Goal: Task Accomplishment & Management: Use online tool/utility

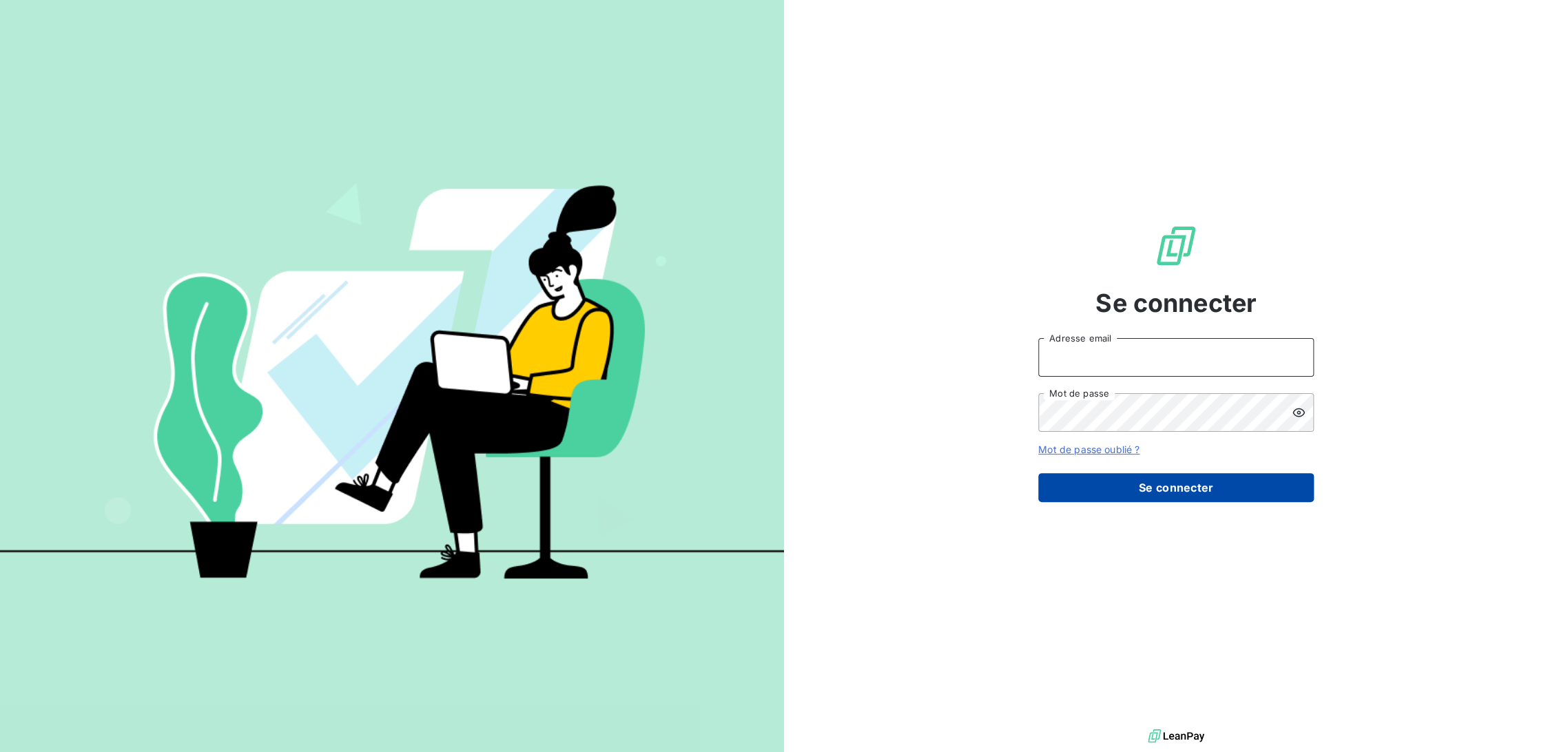
type input "[EMAIL_ADDRESS][DOMAIN_NAME]"
click at [1148, 501] on button "Se connecter" at bounding box center [1176, 488] width 275 height 29
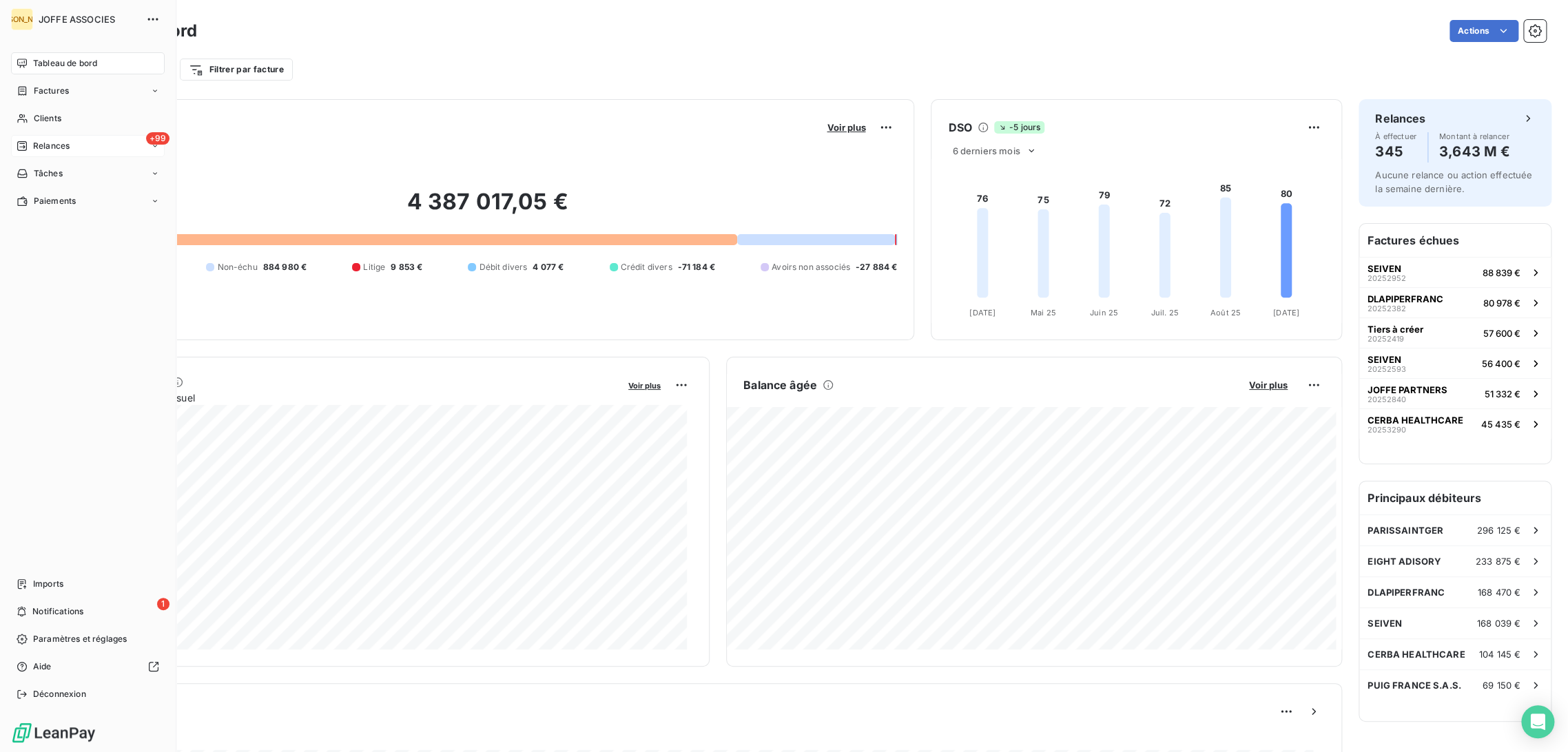
click at [55, 147] on span "Relances" at bounding box center [51, 146] width 37 height 12
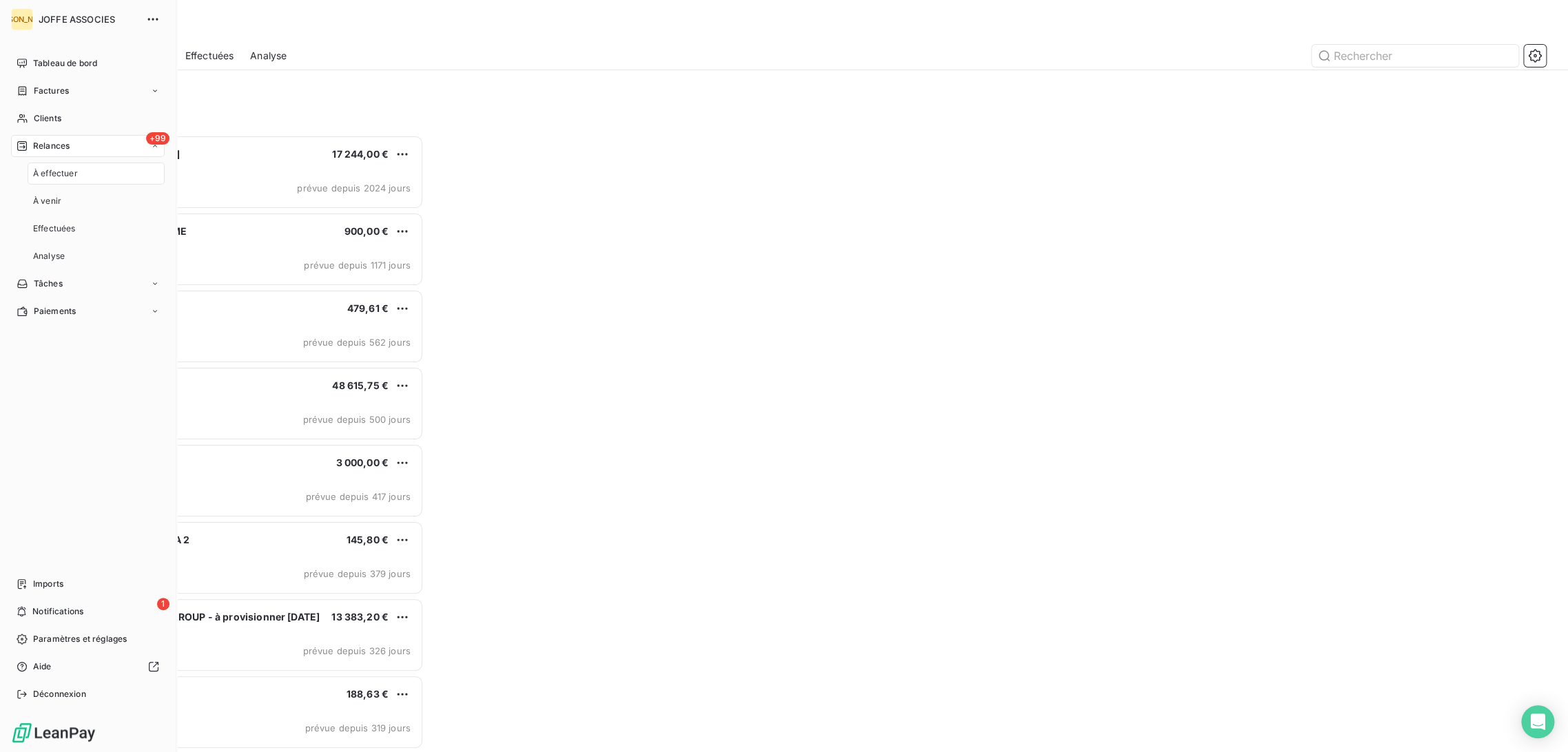
scroll to position [605, 346]
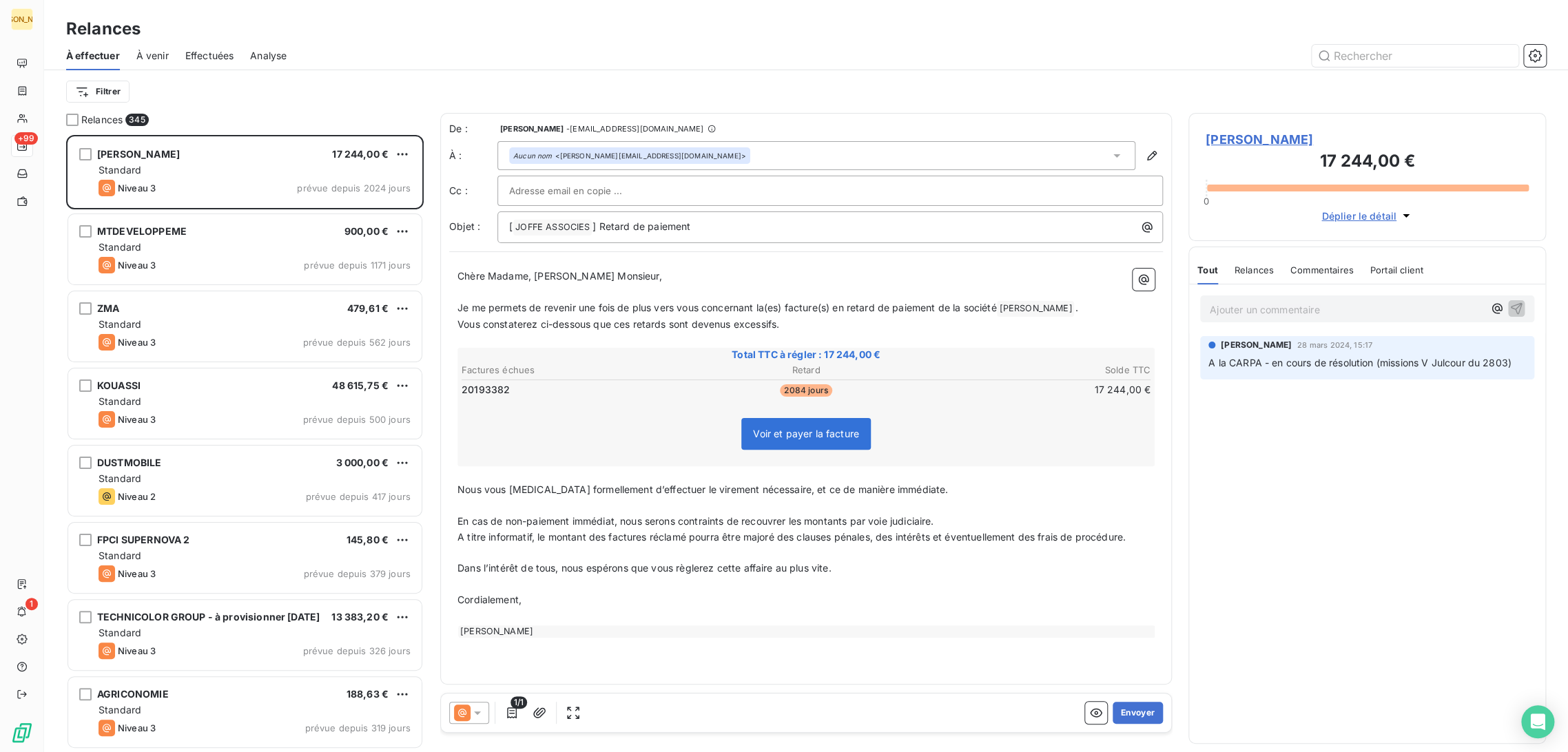
click at [237, 118] on div "Relances 345" at bounding box center [244, 120] width 358 height 14
click at [107, 94] on html "JA +99 1 Relances À effectuer À venir Effectuées Analyse Filtrer Relances 345 […" at bounding box center [784, 376] width 1568 height 752
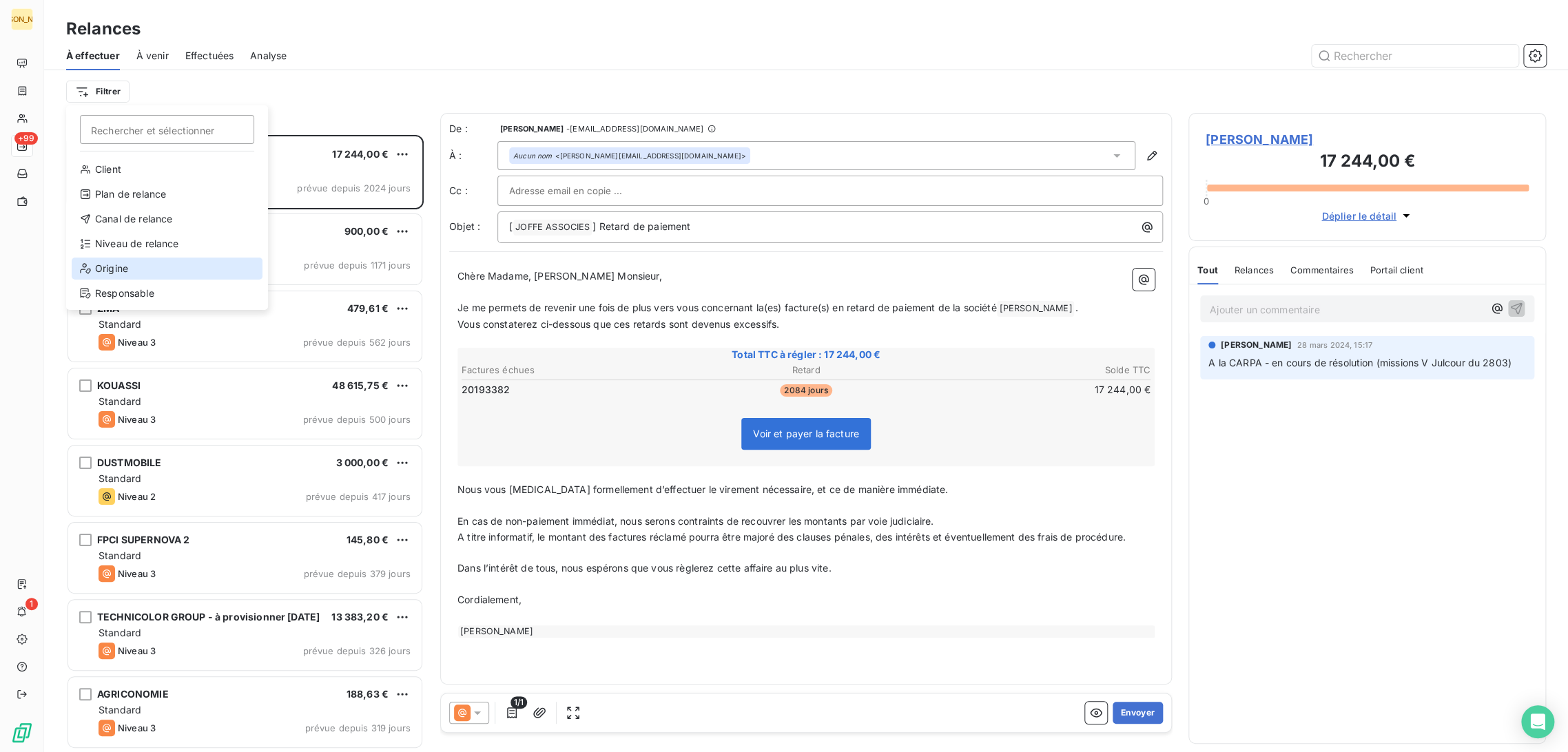
drag, startPoint x: 136, startPoint y: 273, endPoint x: 205, endPoint y: 211, distance: 92.8
click at [137, 273] on div "Origine" at bounding box center [167, 268] width 191 height 22
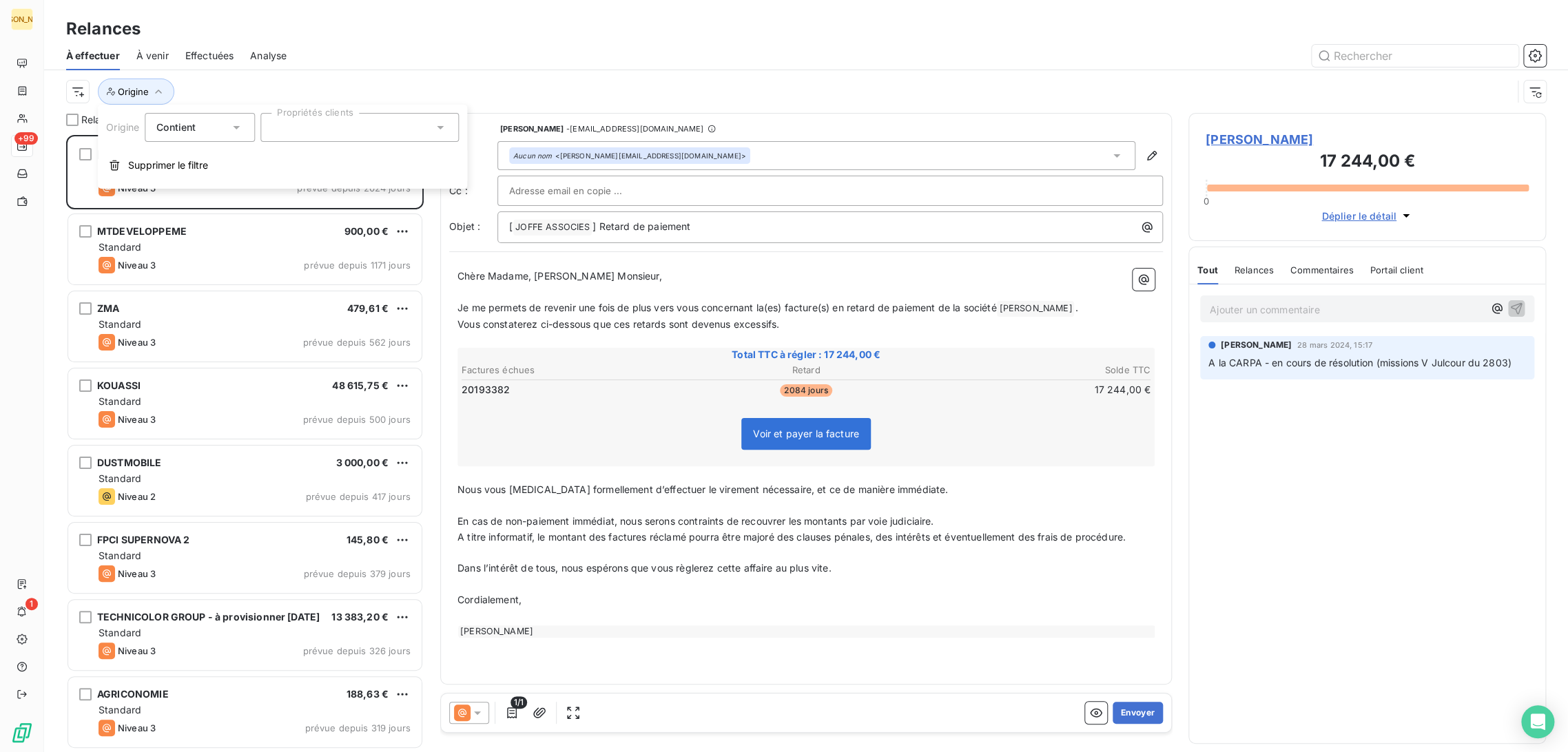
click at [354, 124] on div at bounding box center [359, 128] width 198 height 29
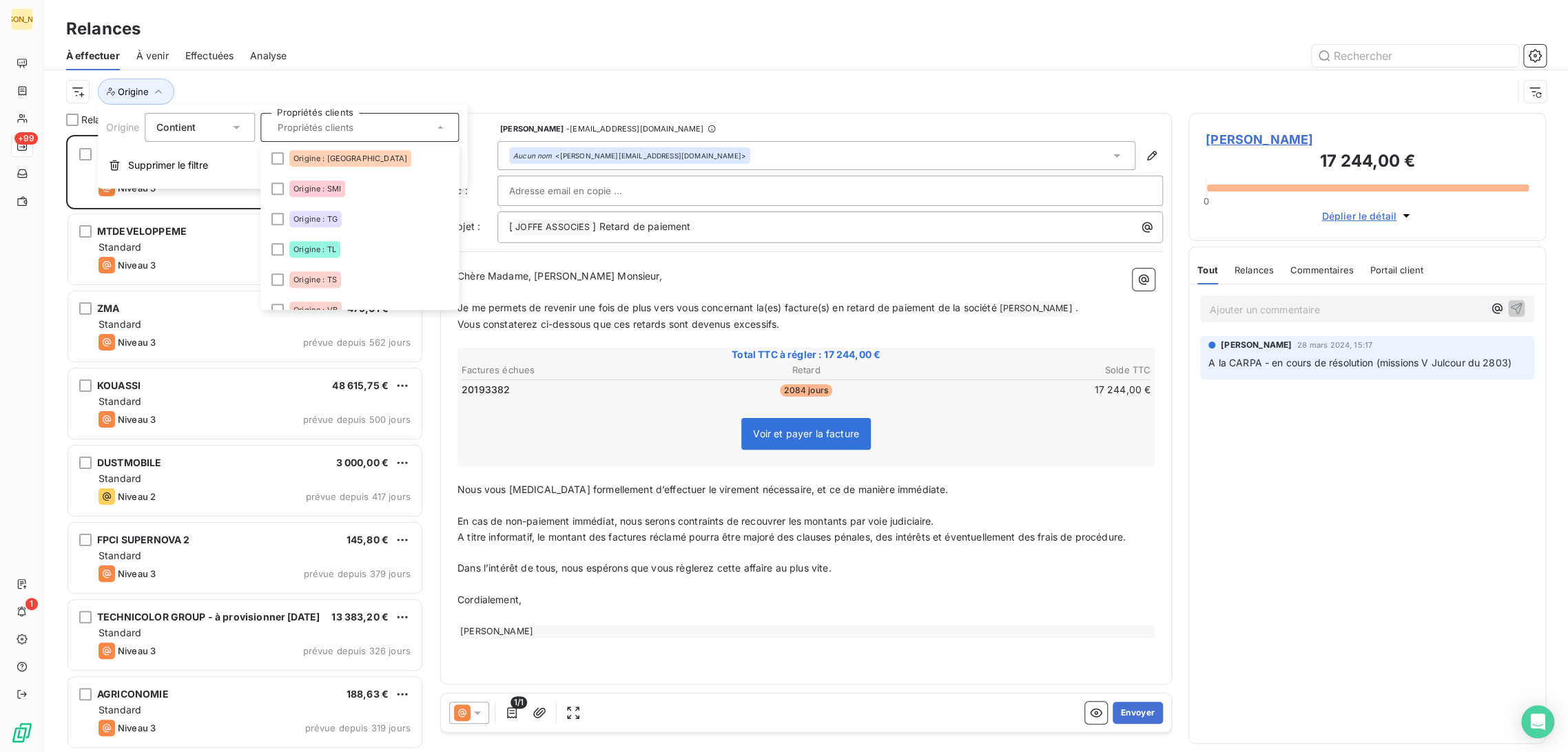
scroll to position [442, 0]
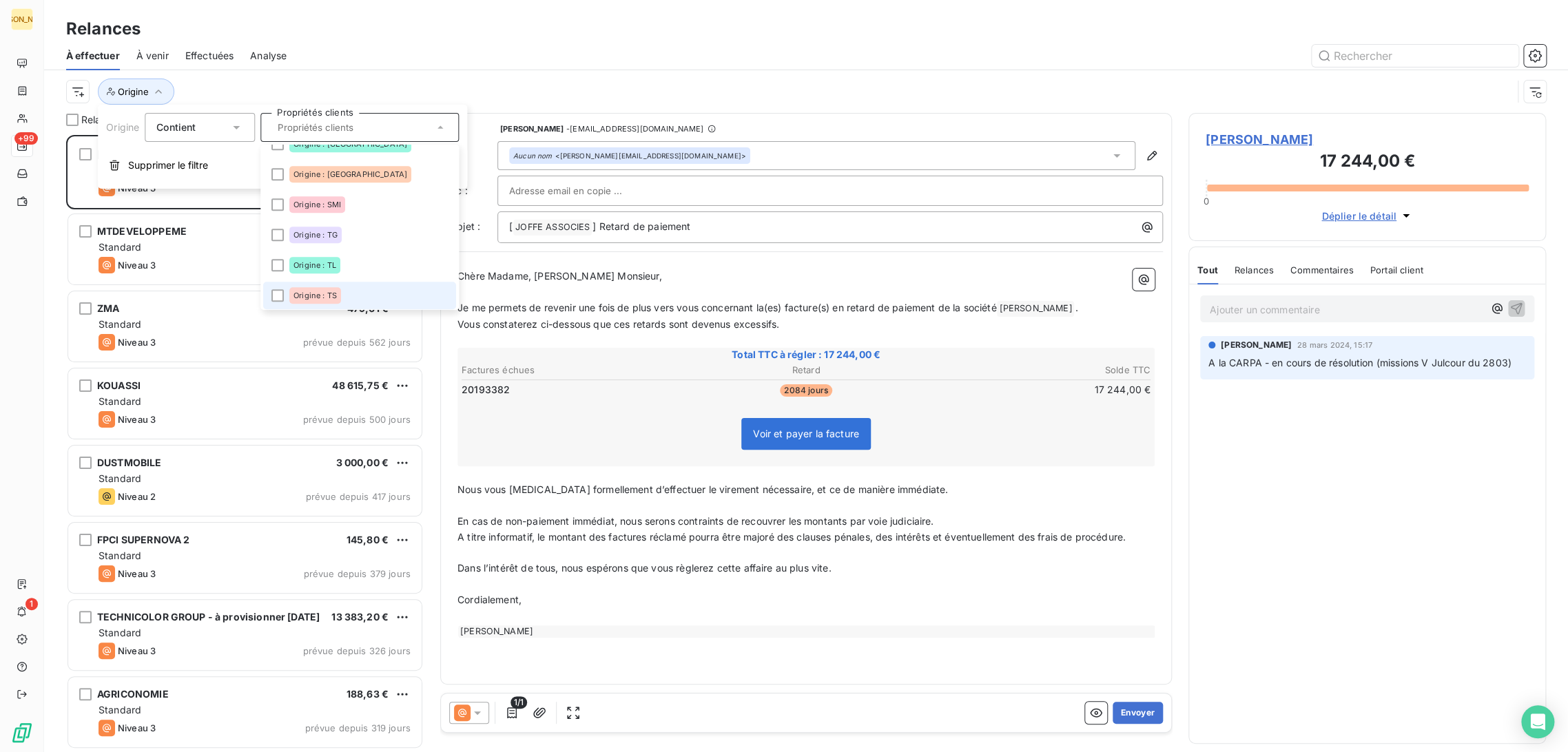
click at [337, 288] on div "Origine : TS" at bounding box center [315, 296] width 51 height 16
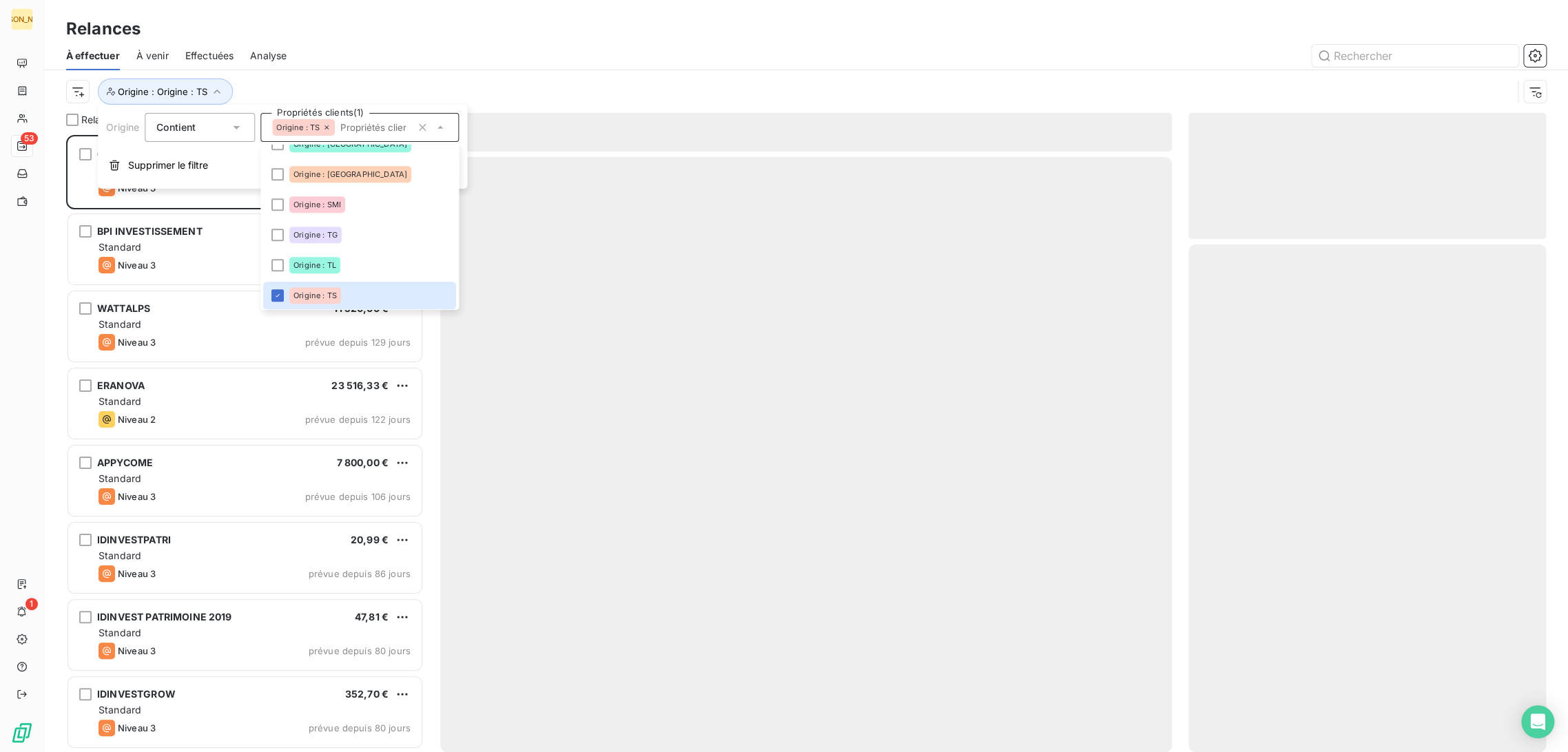
scroll to position [605, 346]
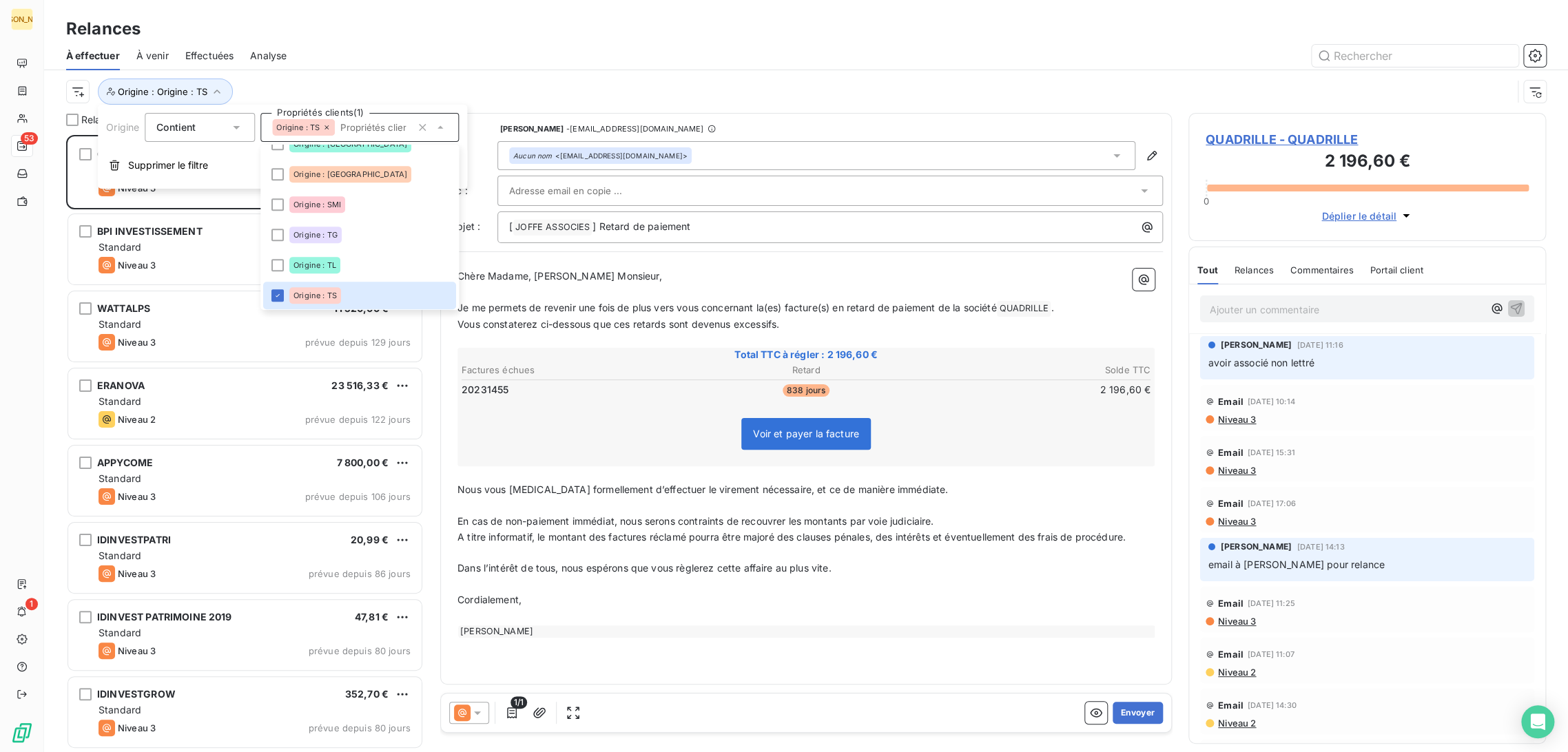
click at [398, 55] on div at bounding box center [924, 55] width 1243 height 22
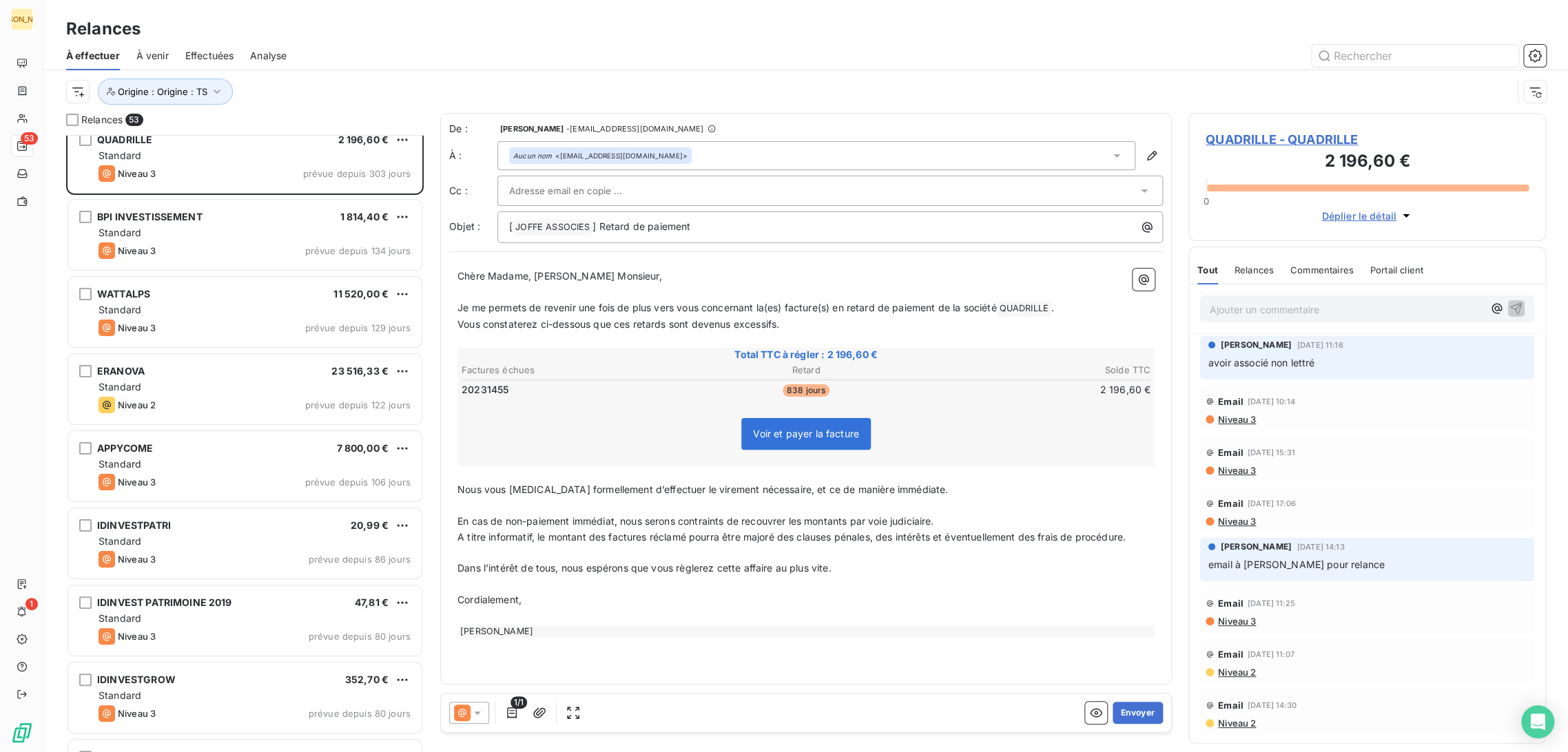
scroll to position [0, 0]
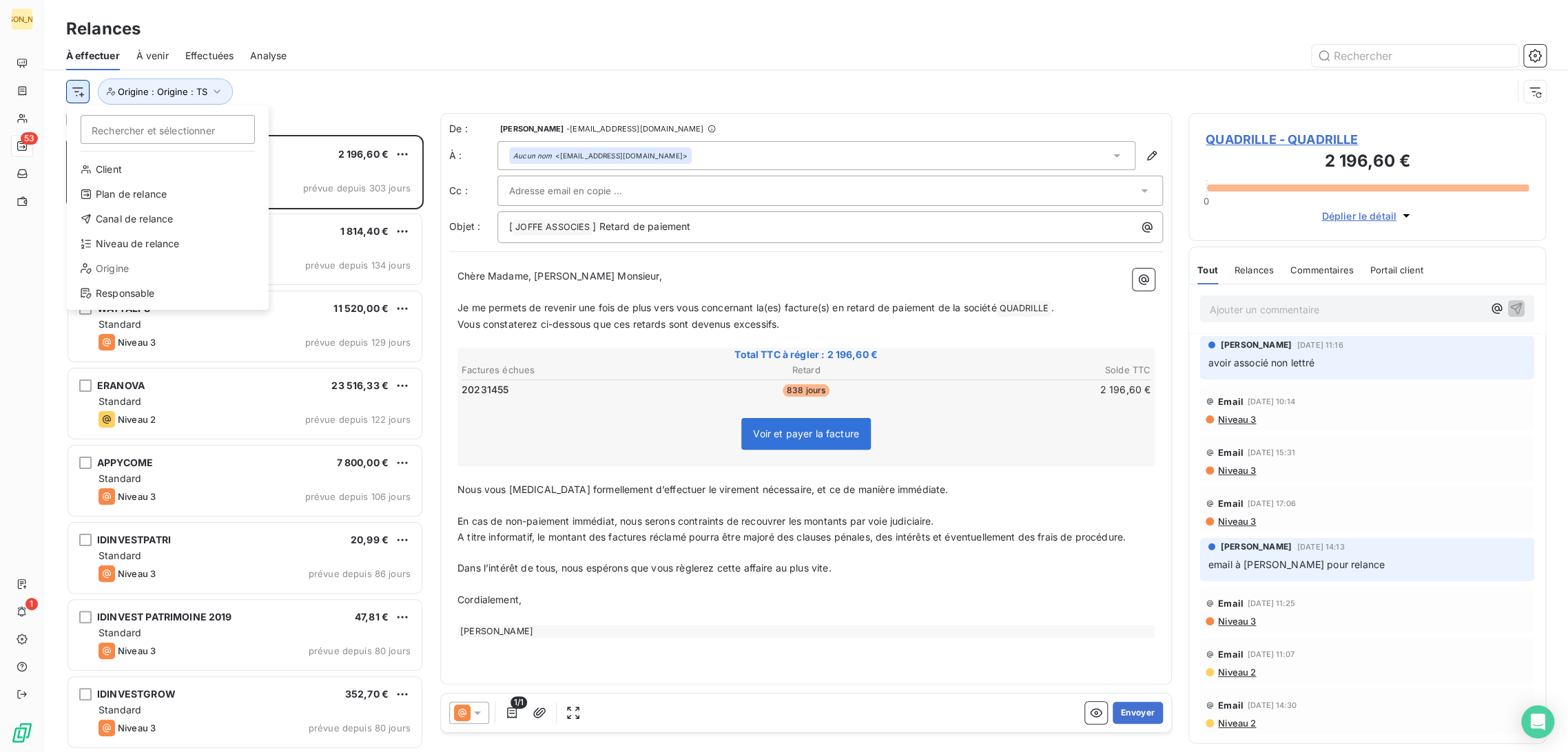
click at [77, 87] on html "JA 53 1 Relances À effectuer À venir Effectuées Analyse Rechercher et sélection…" at bounding box center [784, 376] width 1568 height 752
click at [312, 99] on html "JA 53 1 Relances À effectuer À venir Effectuées Analyse Rechercher et sélection…" at bounding box center [784, 376] width 1568 height 752
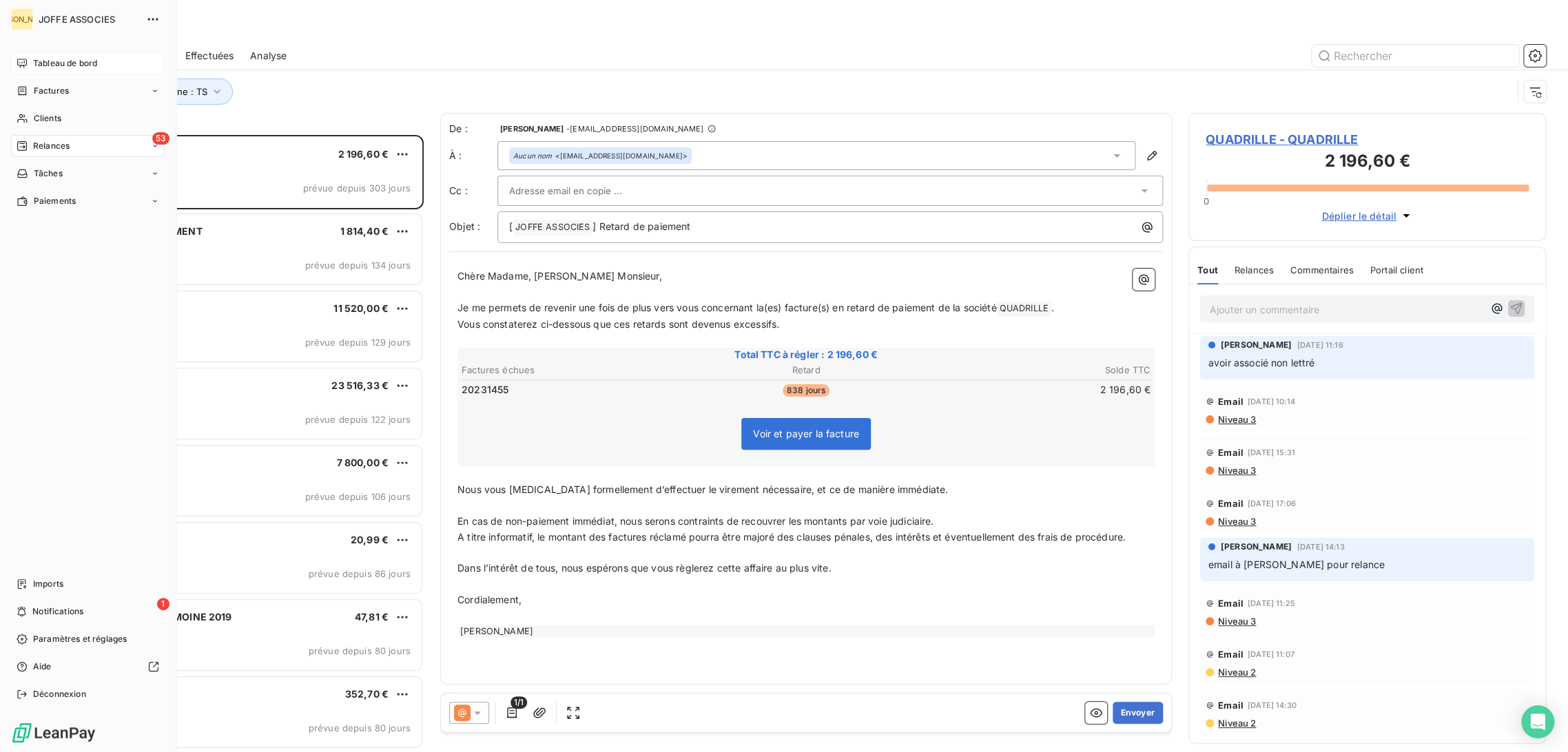
click at [50, 69] on span "Tableau de bord" at bounding box center [65, 63] width 64 height 12
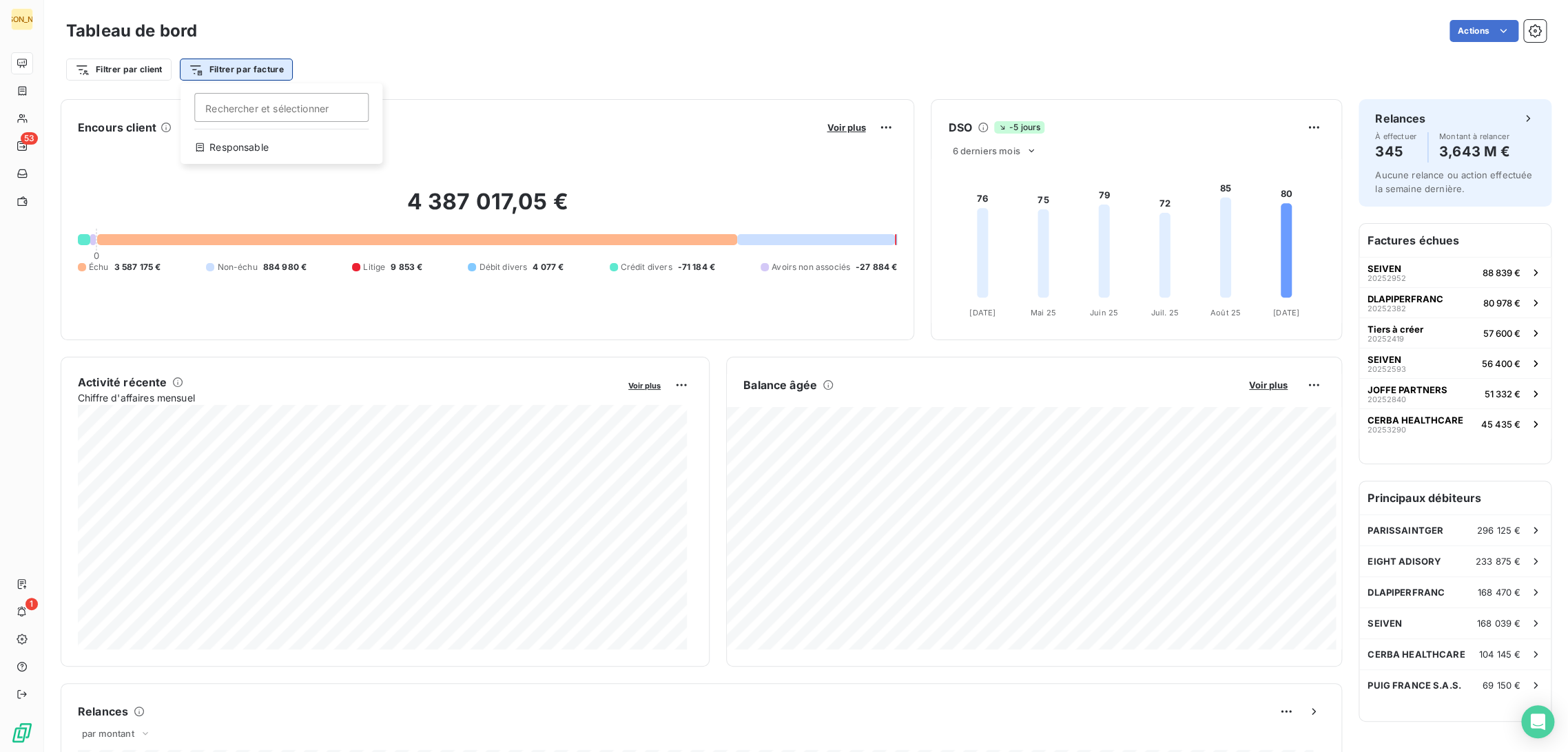
click at [190, 71] on html "JA 53 1 Tableau de bord Actions Filtrer par client Filtrer par facture Recherch…" at bounding box center [784, 376] width 1568 height 752
click at [158, 68] on html "JA 53 1 Tableau de bord Actions Filtrer par client Filtrer par facture Encours …" at bounding box center [784, 376] width 1568 height 752
click at [78, 73] on html "JA 53 1 Tableau de bord Actions Filtrer par client Filtrer par facture Encours …" at bounding box center [784, 376] width 1568 height 752
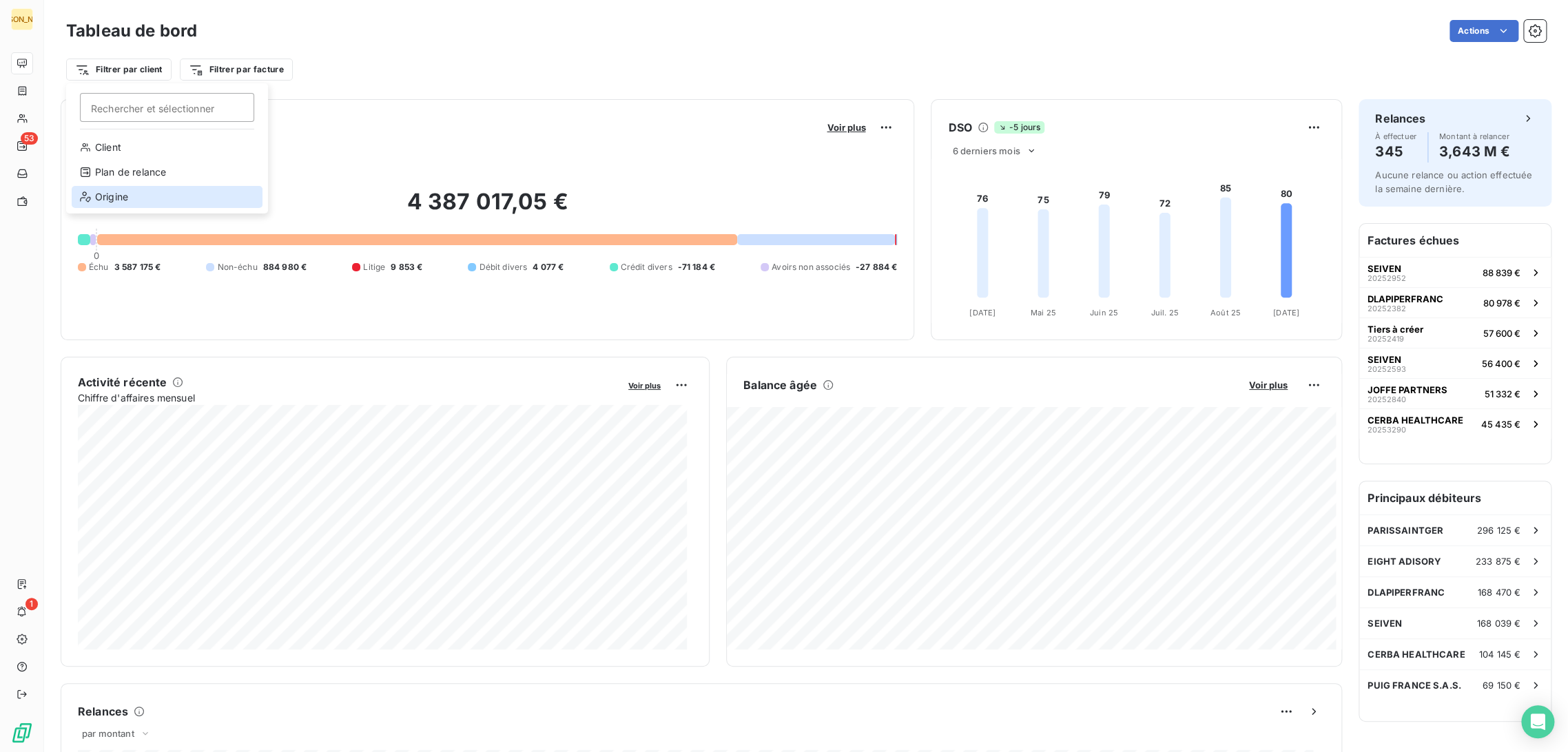
click at [99, 190] on div "Origine" at bounding box center [167, 196] width 191 height 22
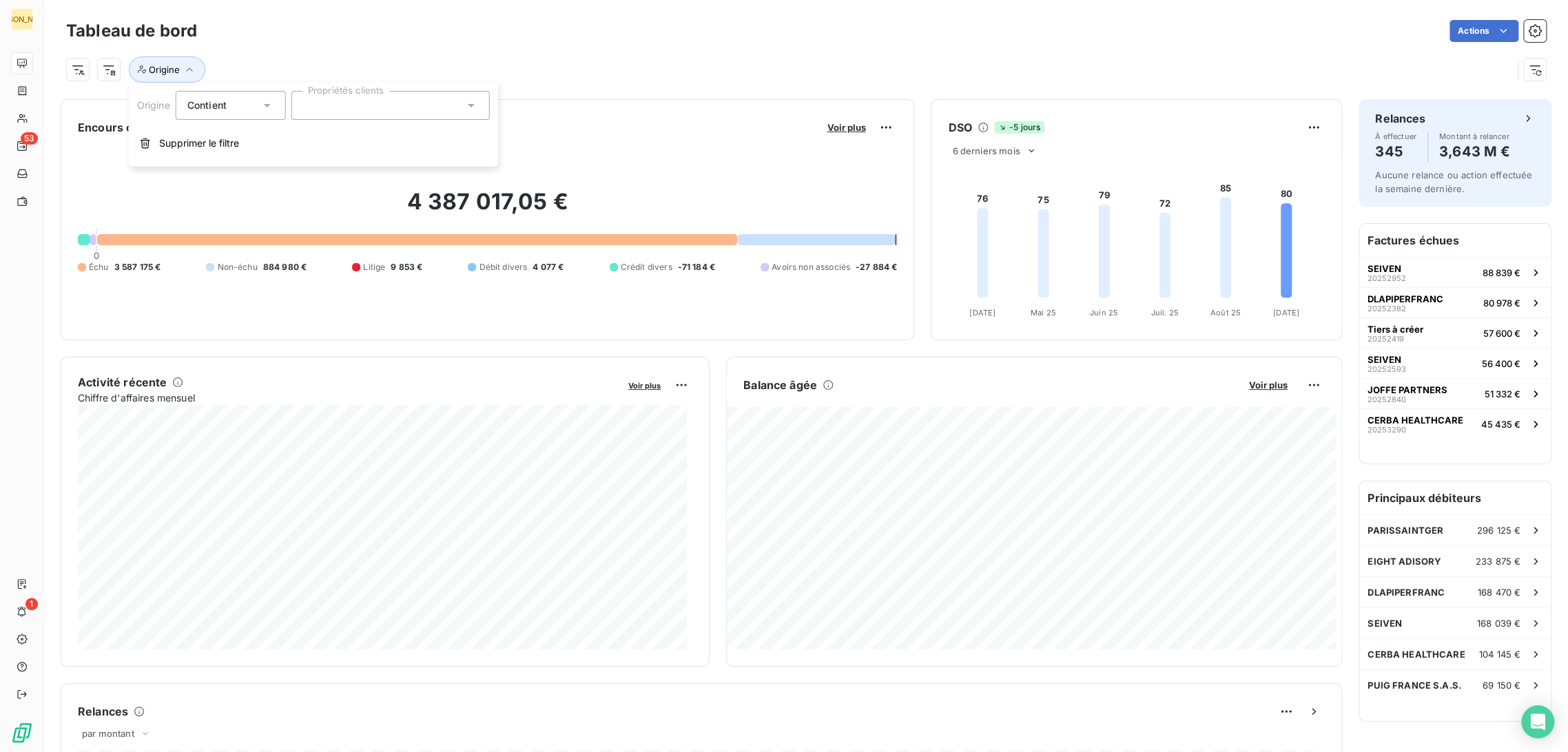
drag, startPoint x: 346, startPoint y: 105, endPoint x: 347, endPoint y: 113, distance: 8.1
click at [346, 105] on div at bounding box center [390, 106] width 198 height 29
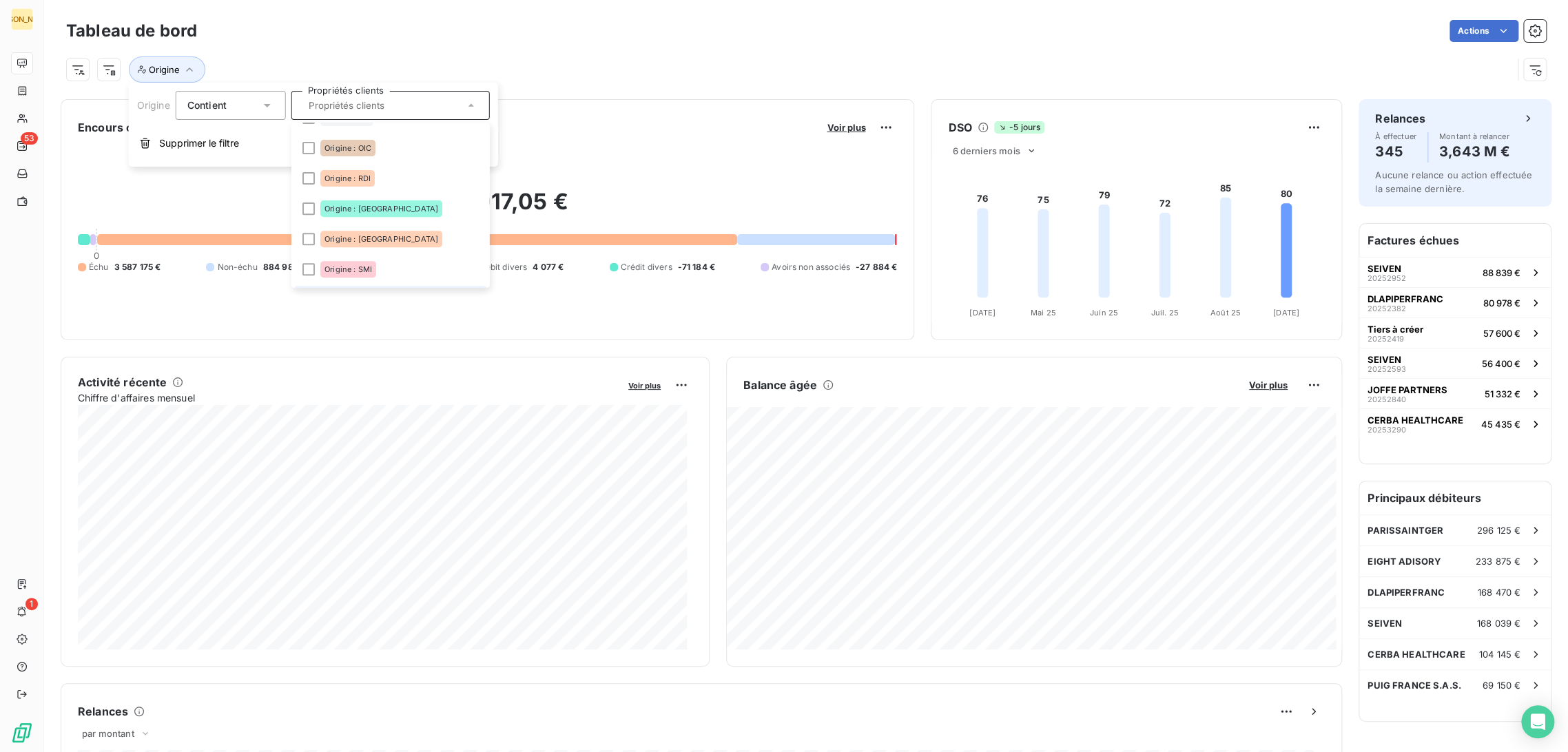
scroll to position [459, 0]
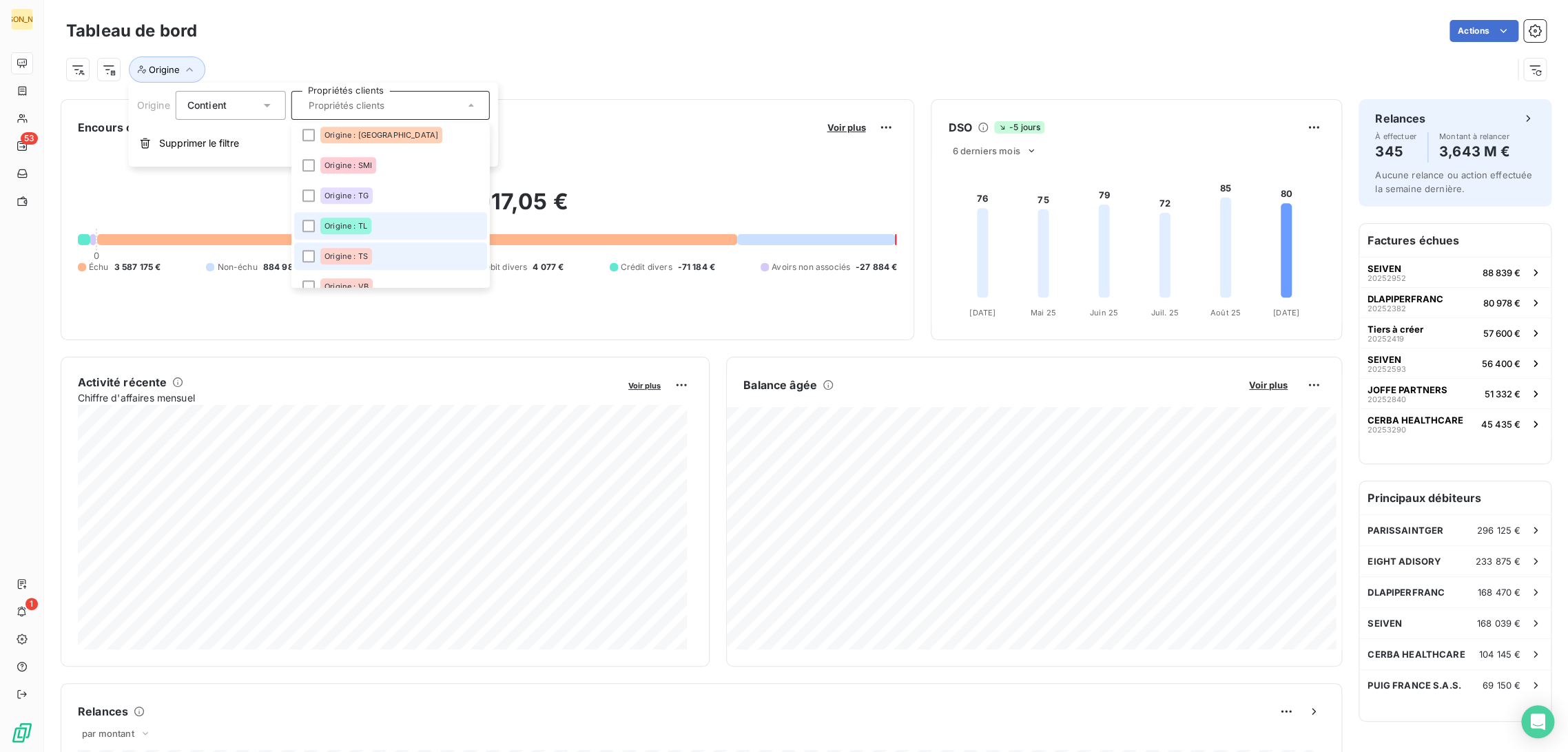
click at [366, 250] on div "Origine : TS" at bounding box center [346, 256] width 51 height 16
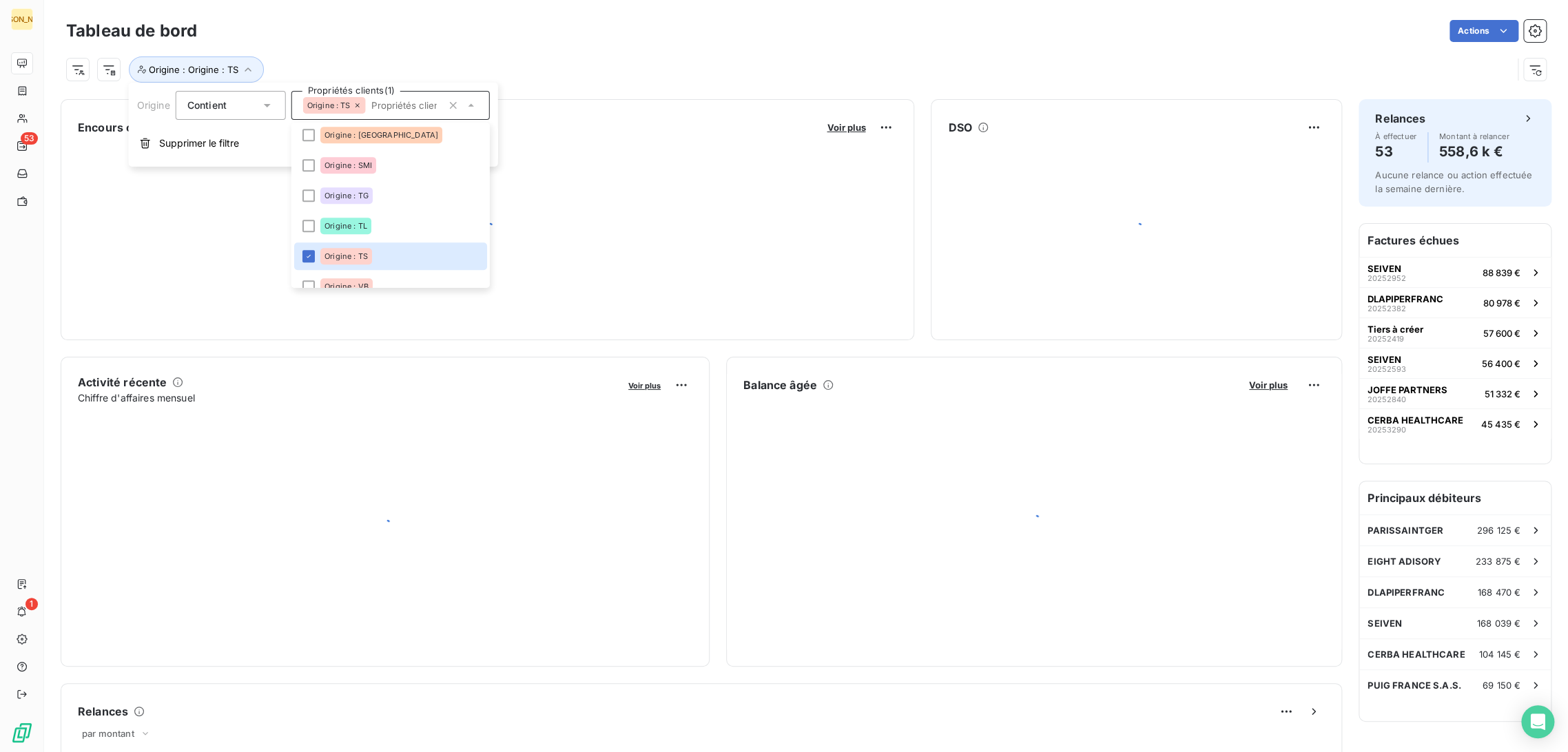
click at [497, 46] on div "Origine : Origine : TS" at bounding box center [806, 64] width 1480 height 37
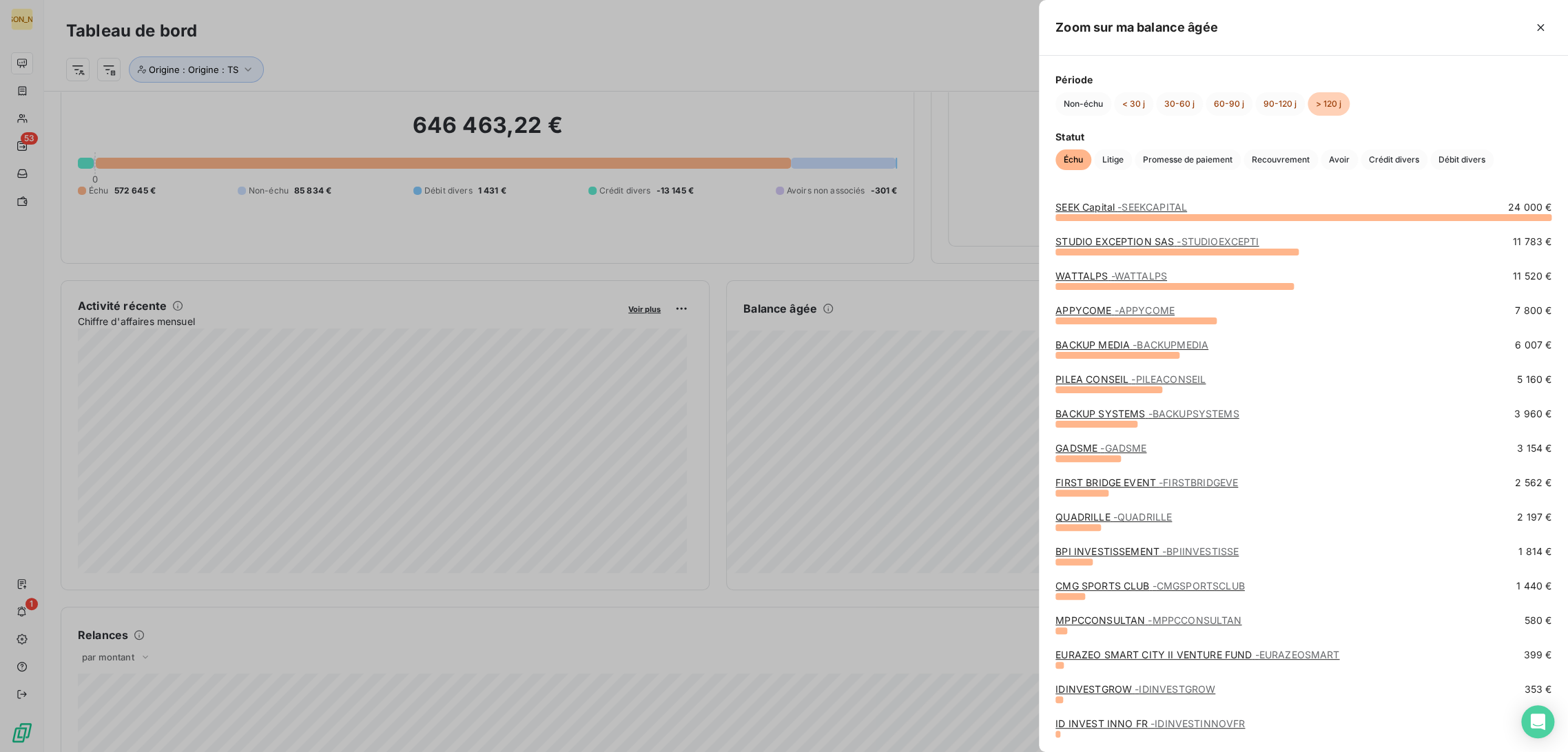
scroll to position [0, 0]
click at [879, 632] on div at bounding box center [784, 376] width 1568 height 752
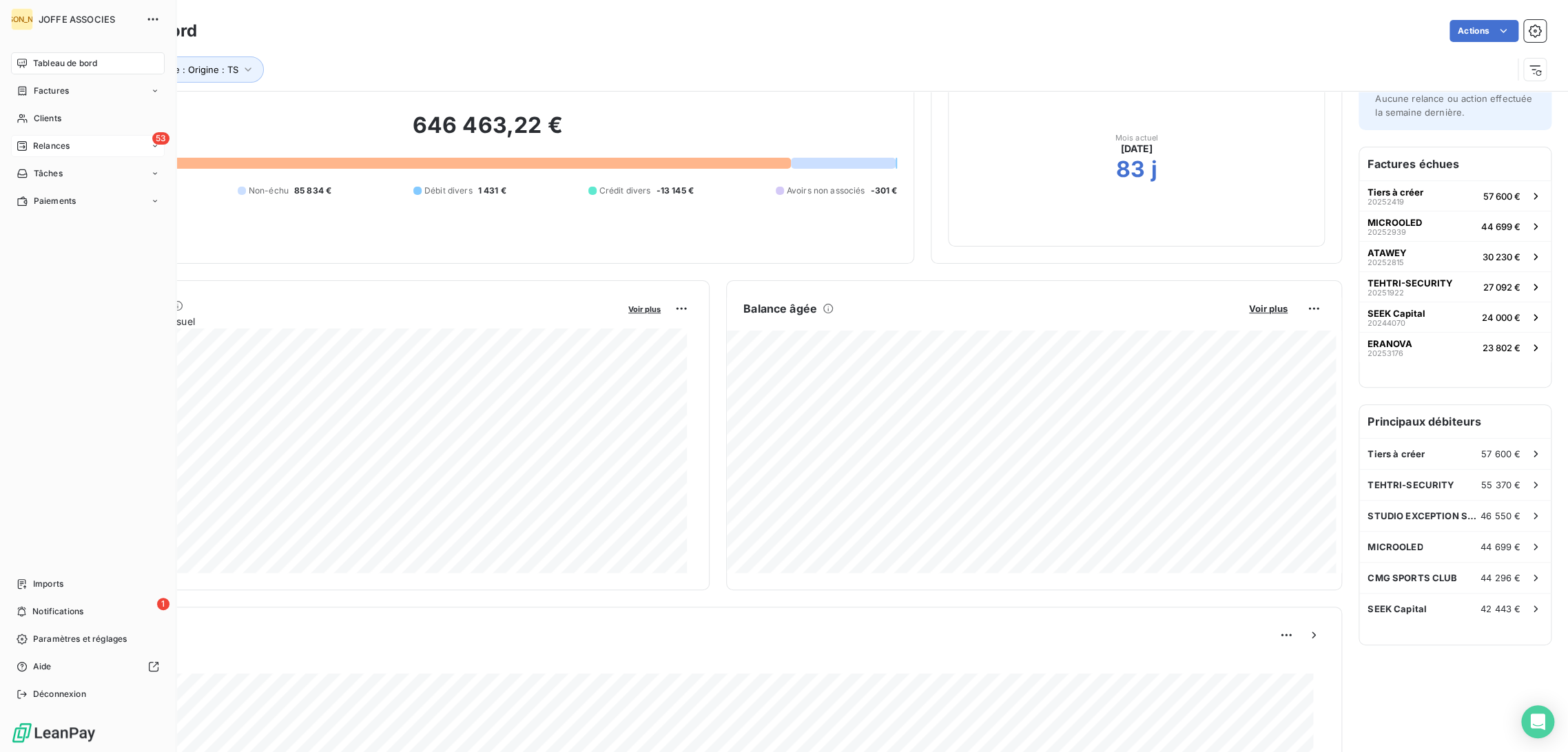
click at [51, 150] on span "Relances" at bounding box center [51, 146] width 37 height 12
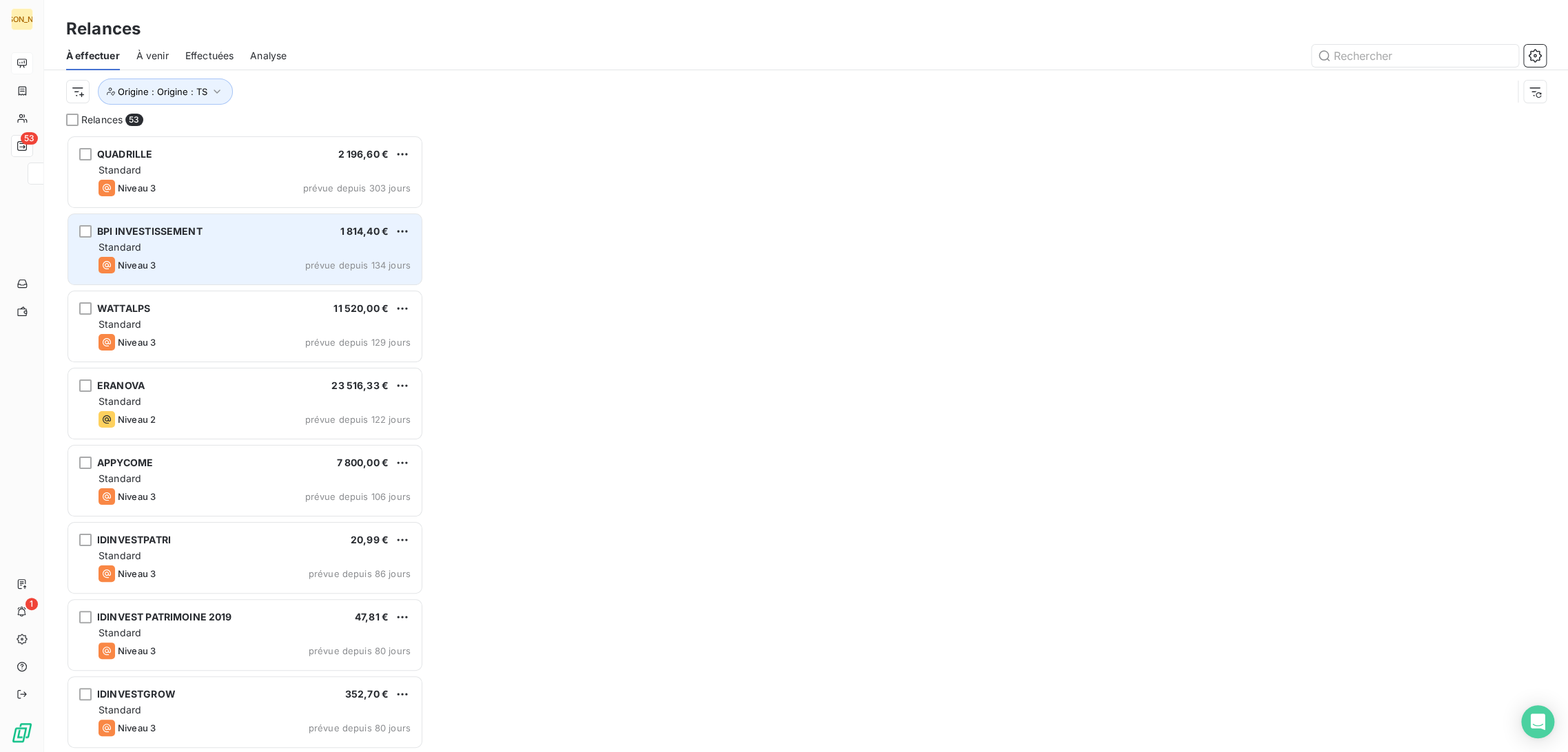
scroll to position [605, 346]
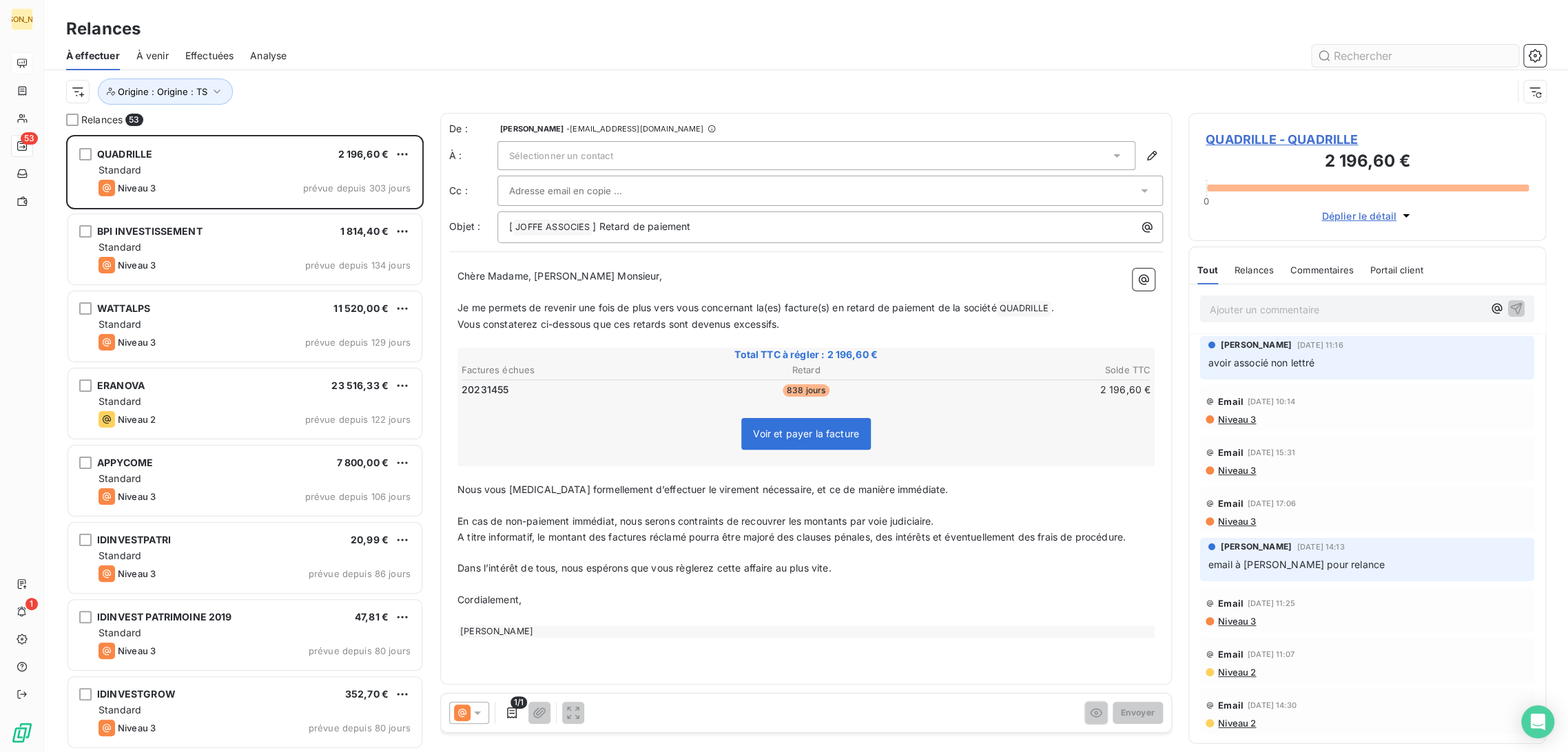
click at [1341, 62] on input "text" at bounding box center [1416, 55] width 207 height 22
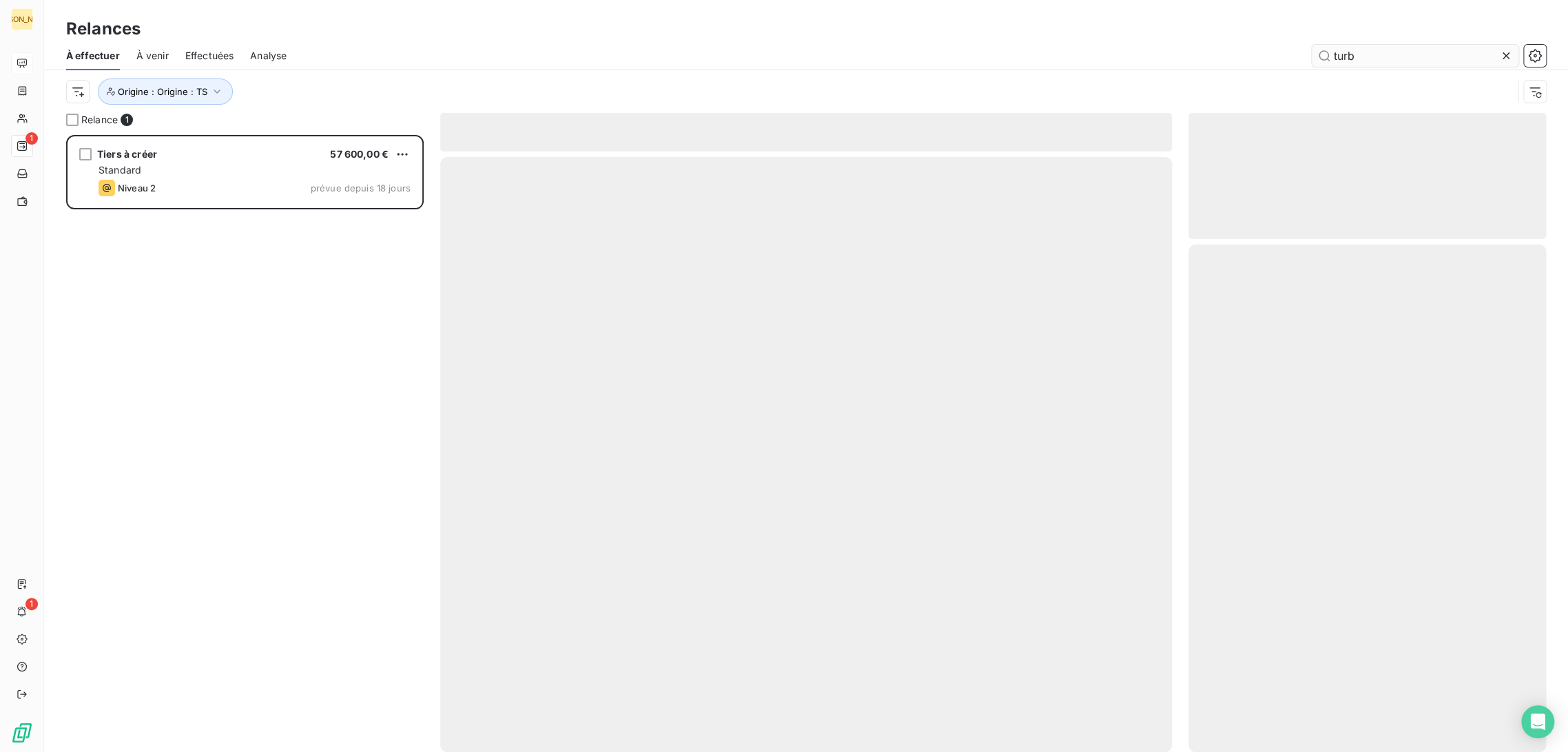
scroll to position [605, 346]
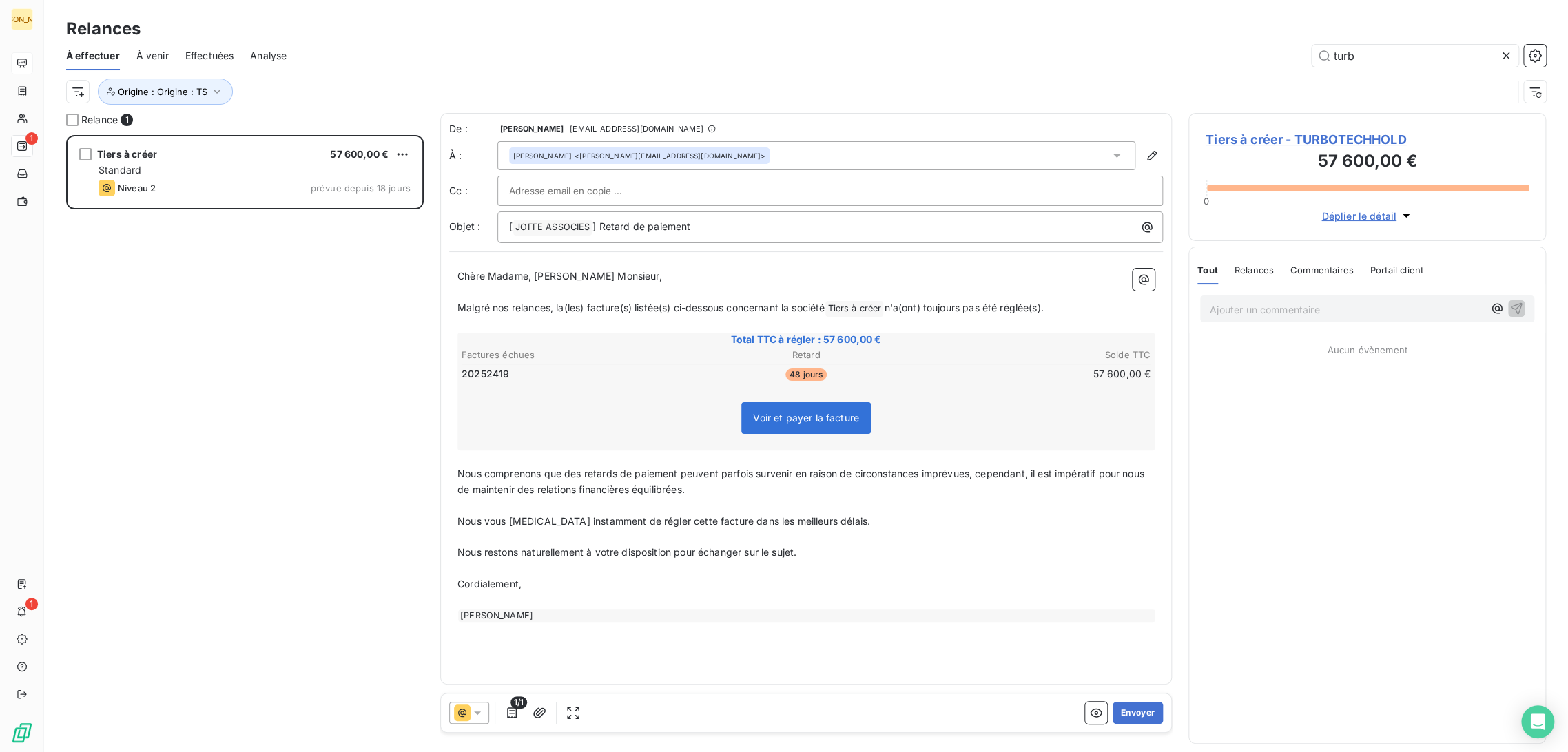
click at [787, 288] on p "﻿" at bounding box center [806, 292] width 698 height 15
click at [612, 279] on p "Chère Madame, [PERSON_NAME] Monsieur," at bounding box center [806, 276] width 698 height 15
drag, startPoint x: 530, startPoint y: 275, endPoint x: 434, endPoint y: 275, distance: 96.0
click at [434, 275] on div "Relance 1 Tiers à créer 57 600,00 € Standard Niveau 2 prévue depuis 18 jours De…" at bounding box center [806, 433] width 1524 height 640
drag, startPoint x: 467, startPoint y: 304, endPoint x: 1066, endPoint y: 301, distance: 599.0
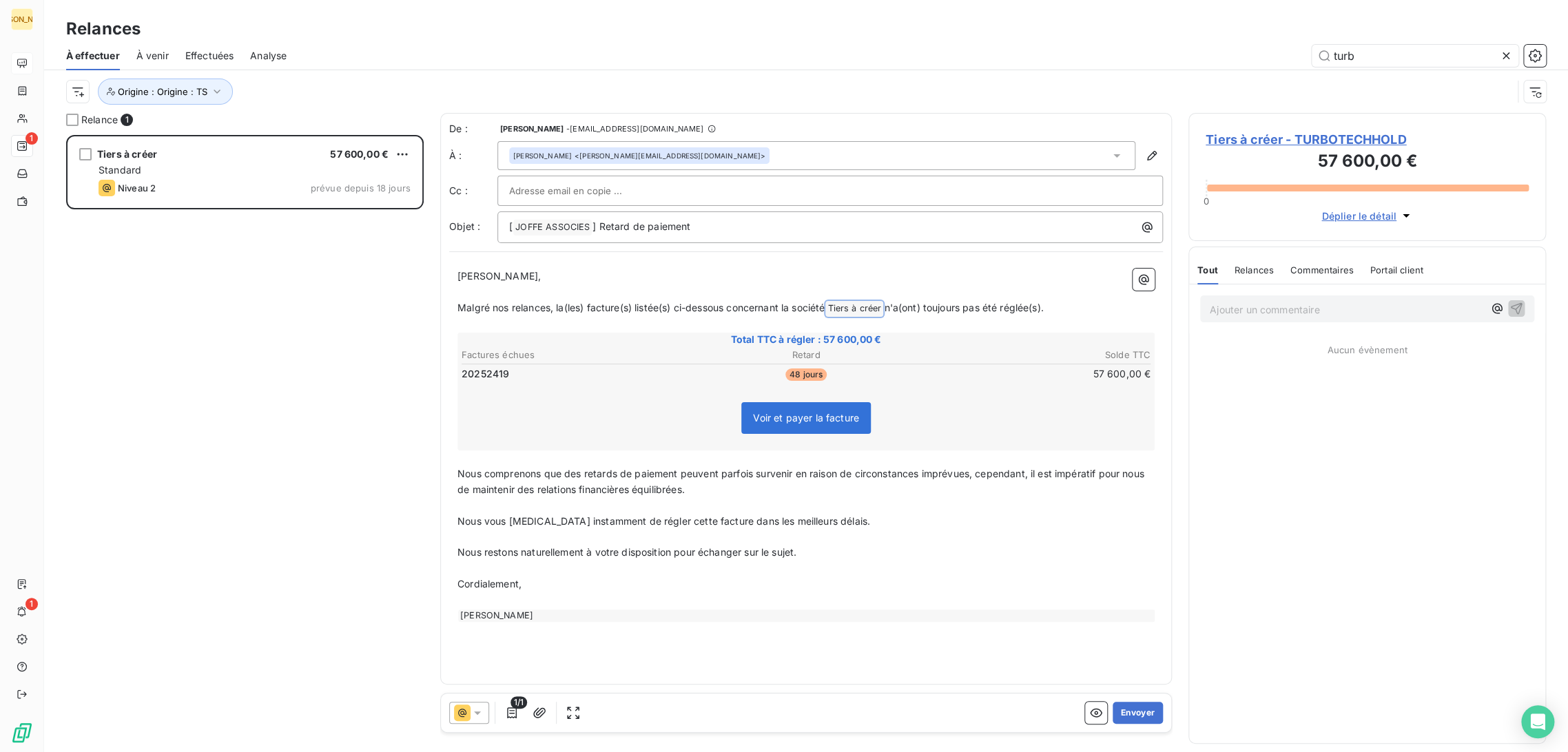
click at [1064, 305] on p "Malgré nos relances, la(les) facture(s) listée(s) ci-dessous concernant la soci…" at bounding box center [806, 309] width 698 height 16
drag, startPoint x: 606, startPoint y: 468, endPoint x: 556, endPoint y: 473, distance: 50.2
click at [601, 470] on span "Nous comprenons que des retards de paiement peuvent parfois survenir en raison …" at bounding box center [802, 481] width 689 height 28
drag, startPoint x: 456, startPoint y: 470, endPoint x: 601, endPoint y: 564, distance: 172.8
click at [601, 564] on div "[PERSON_NAME] Monsieur, ﻿ Nous nous permettons de vous relancer sur cette factu…" at bounding box center [806, 445] width 714 height 369
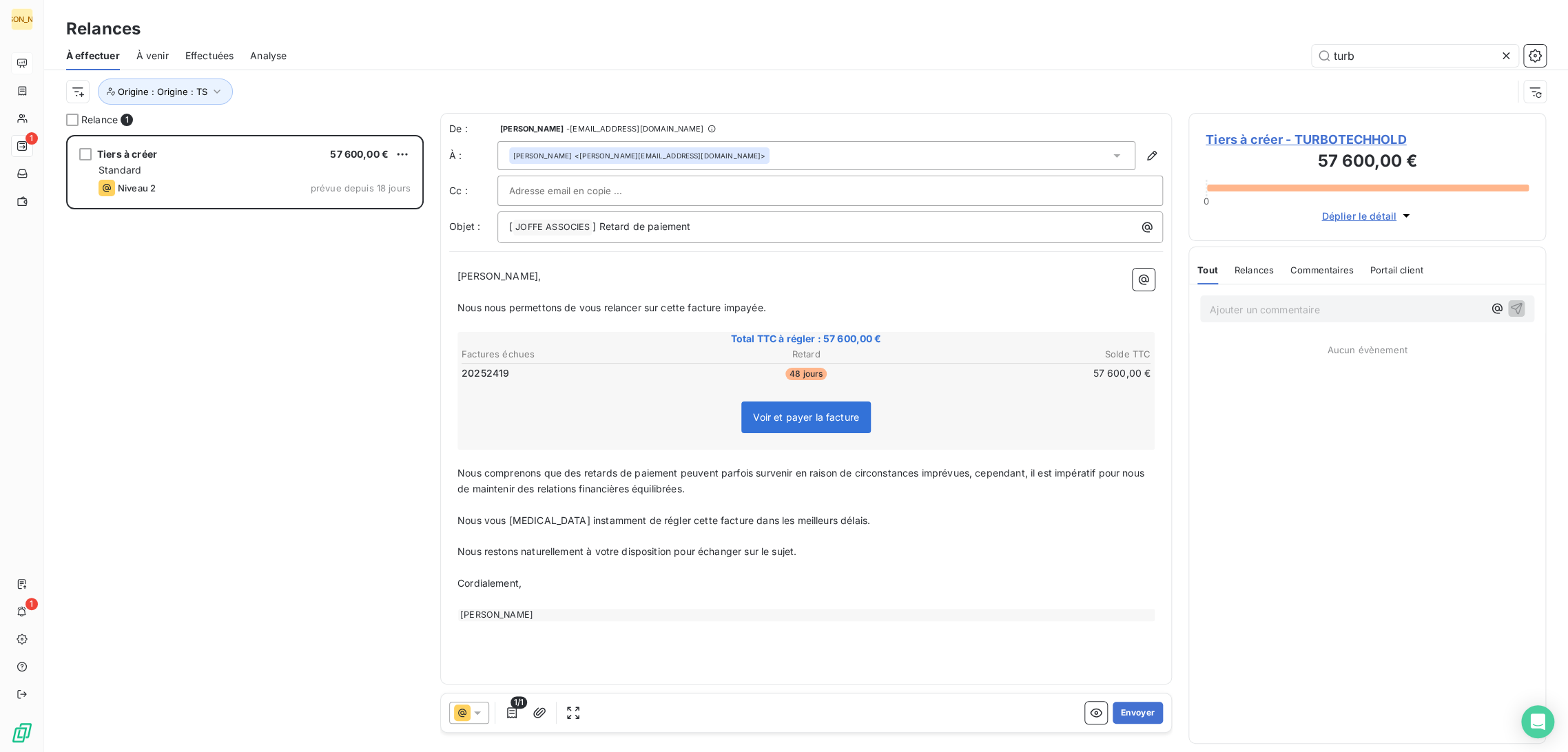
drag, startPoint x: 544, startPoint y: 573, endPoint x: 478, endPoint y: 517, distance: 86.6
click at [542, 572] on p "﻿" at bounding box center [806, 567] width 698 height 15
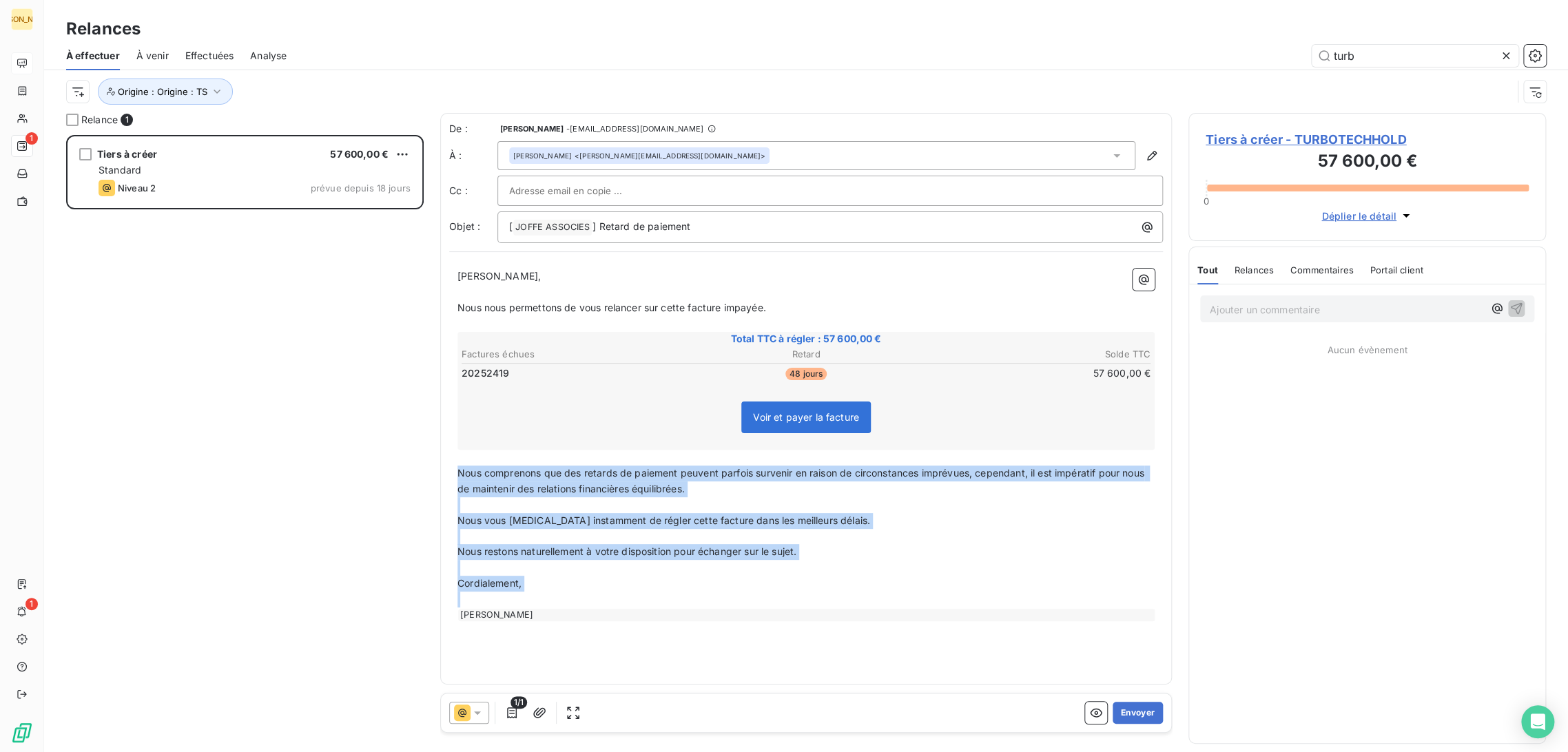
drag, startPoint x: 462, startPoint y: 476, endPoint x: 636, endPoint y: 614, distance: 222.1
click at [636, 614] on div "[PERSON_NAME] Monsieur, ﻿ Nous nous permettons de vous relancer sur cette factu…" at bounding box center [806, 445] width 698 height 353
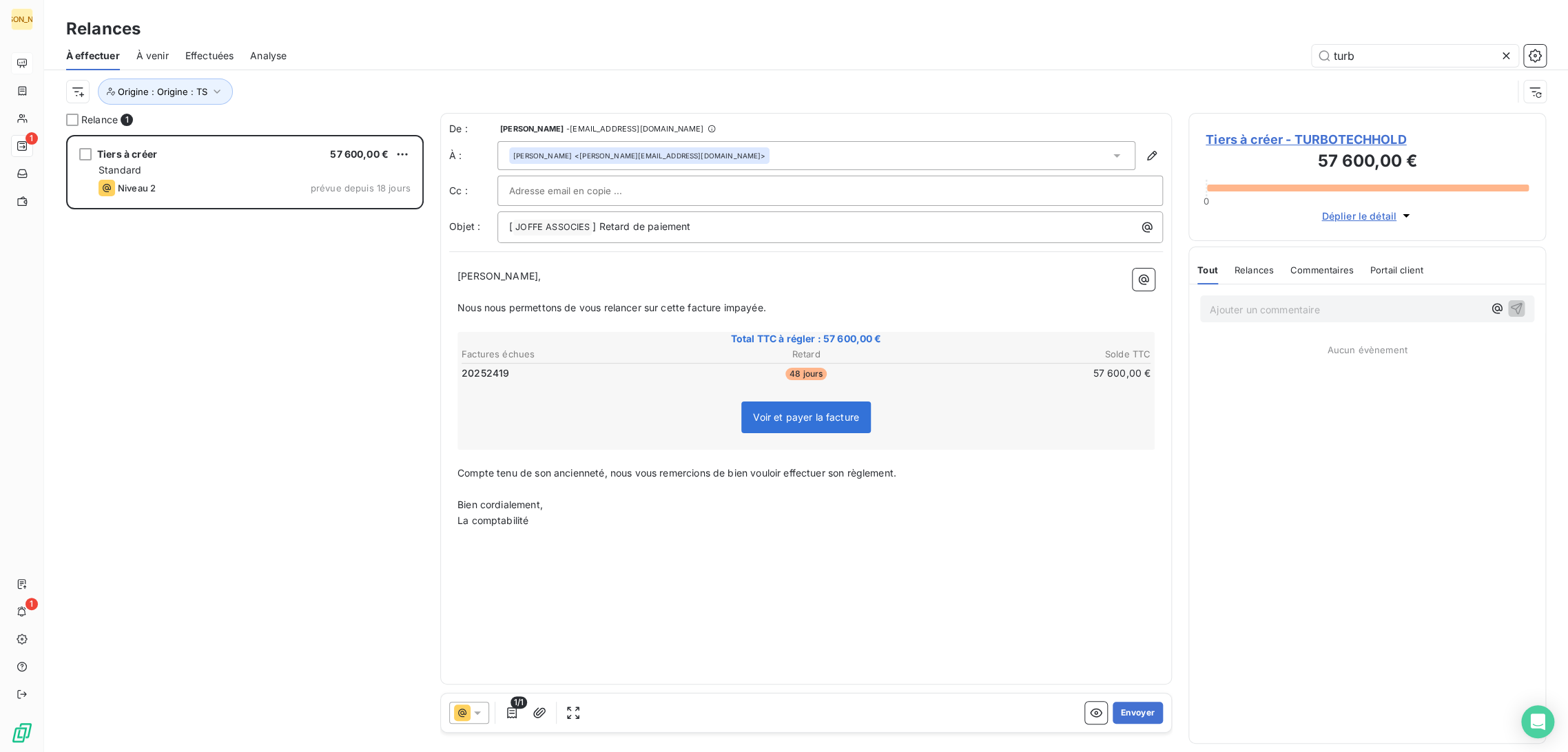
click at [506, 486] on p "﻿" at bounding box center [806, 489] width 698 height 15
click at [1139, 715] on button "Envoyer" at bounding box center [1138, 713] width 51 height 22
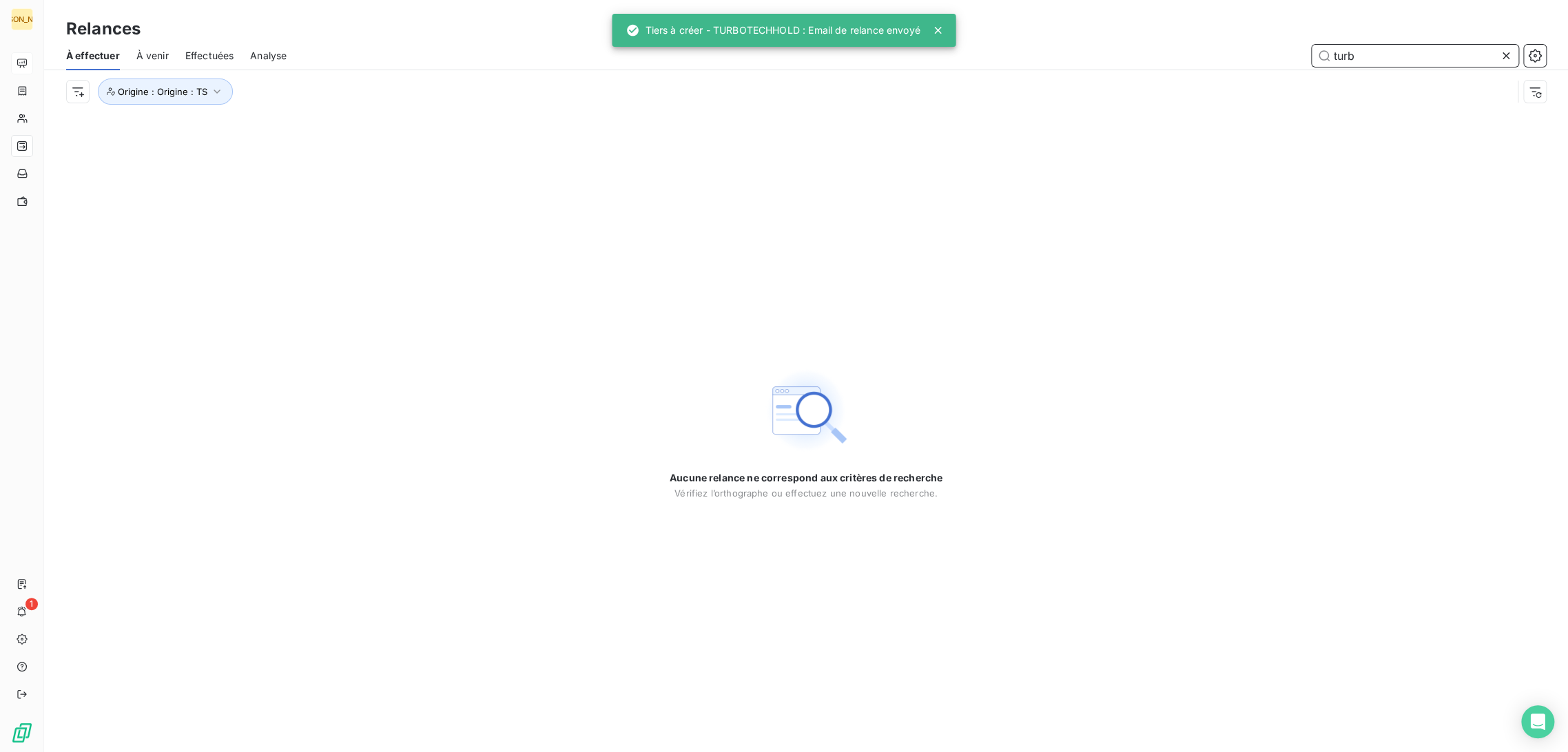
drag, startPoint x: 1228, startPoint y: 60, endPoint x: 1211, endPoint y: 58, distance: 17.1
click at [1210, 59] on div "turb" at bounding box center [924, 55] width 1243 height 22
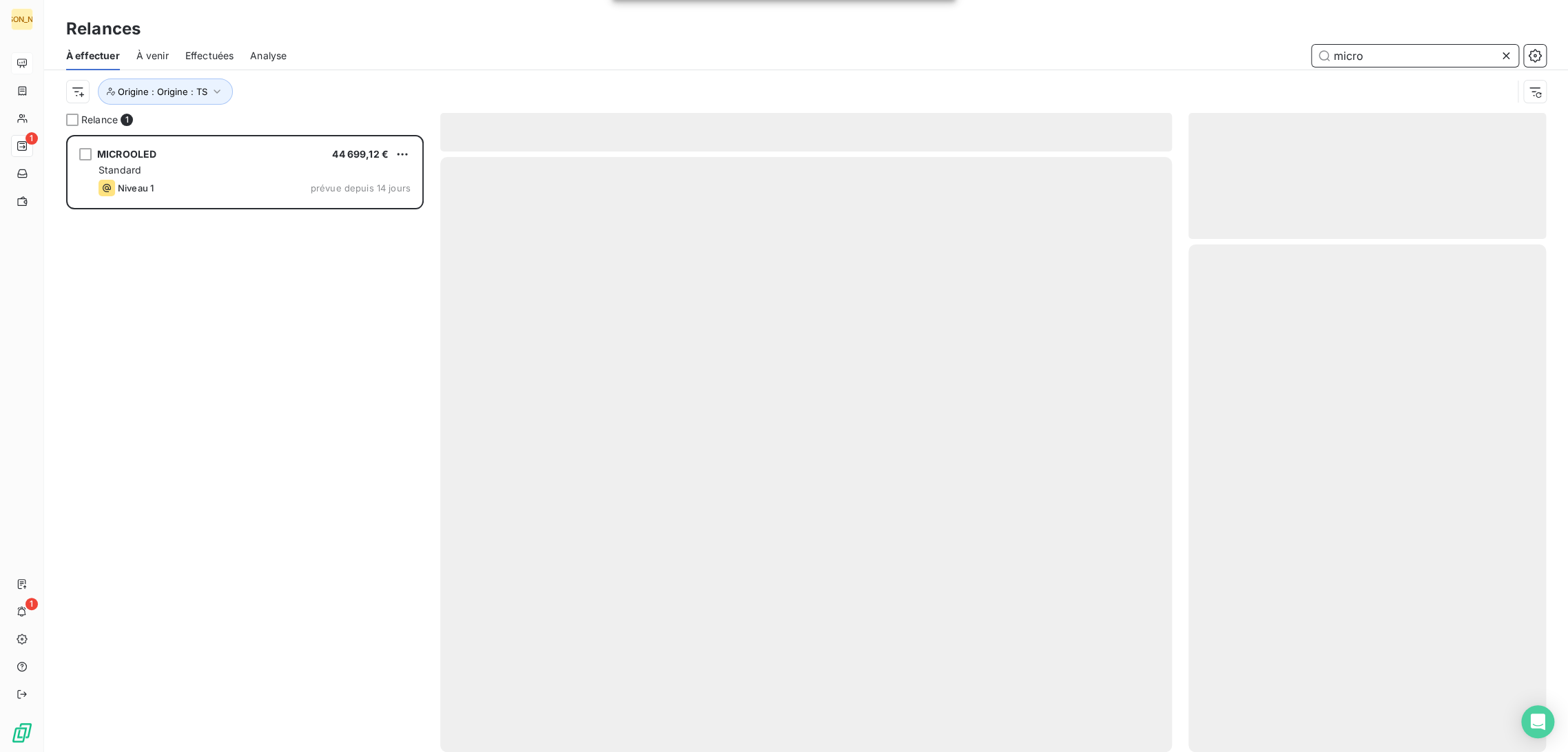
scroll to position [605, 346]
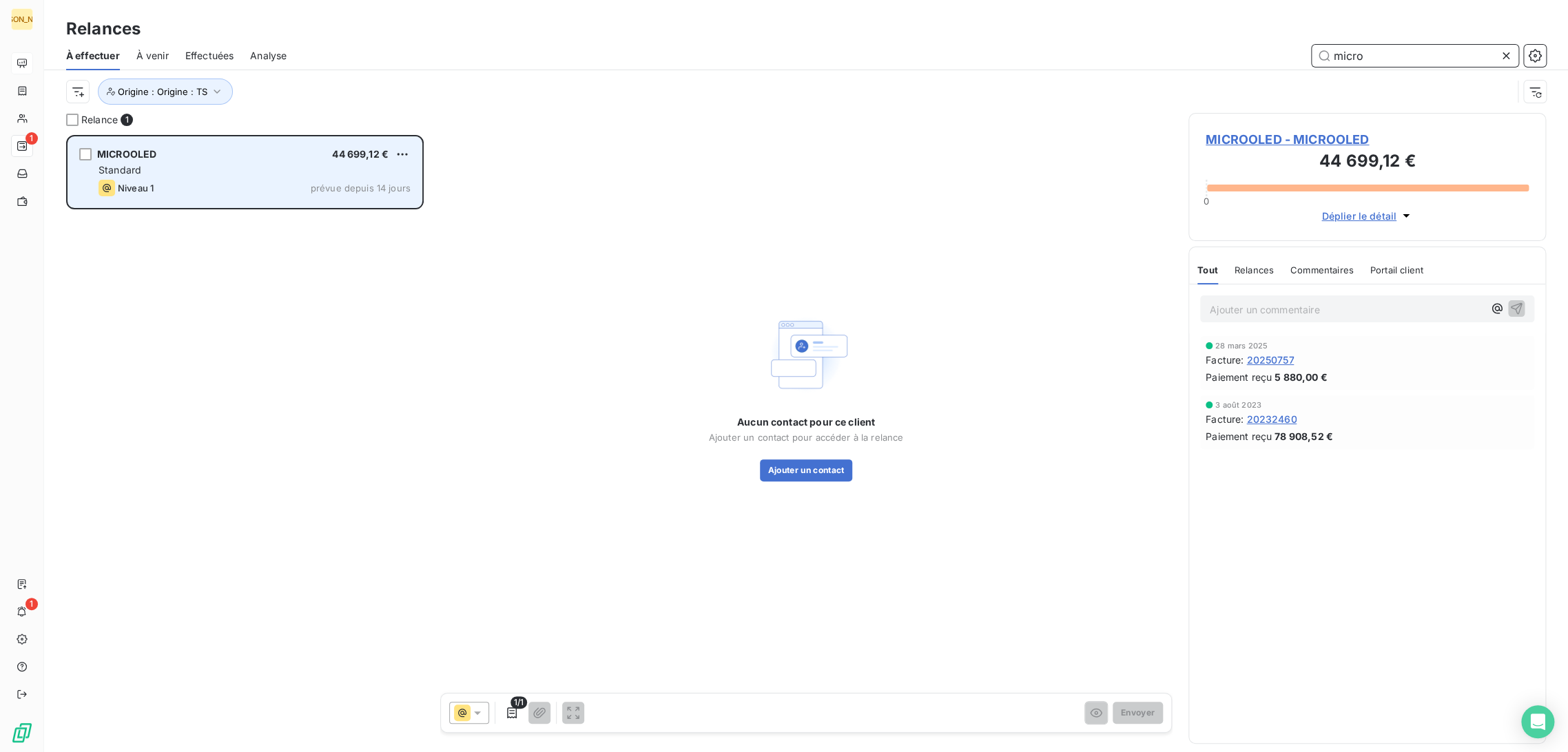
type input "micro"
click at [272, 163] on div "MICROOLED 44 699,12 € Standard Niveau 1 prévue depuis 14 jours" at bounding box center [245, 172] width 354 height 70
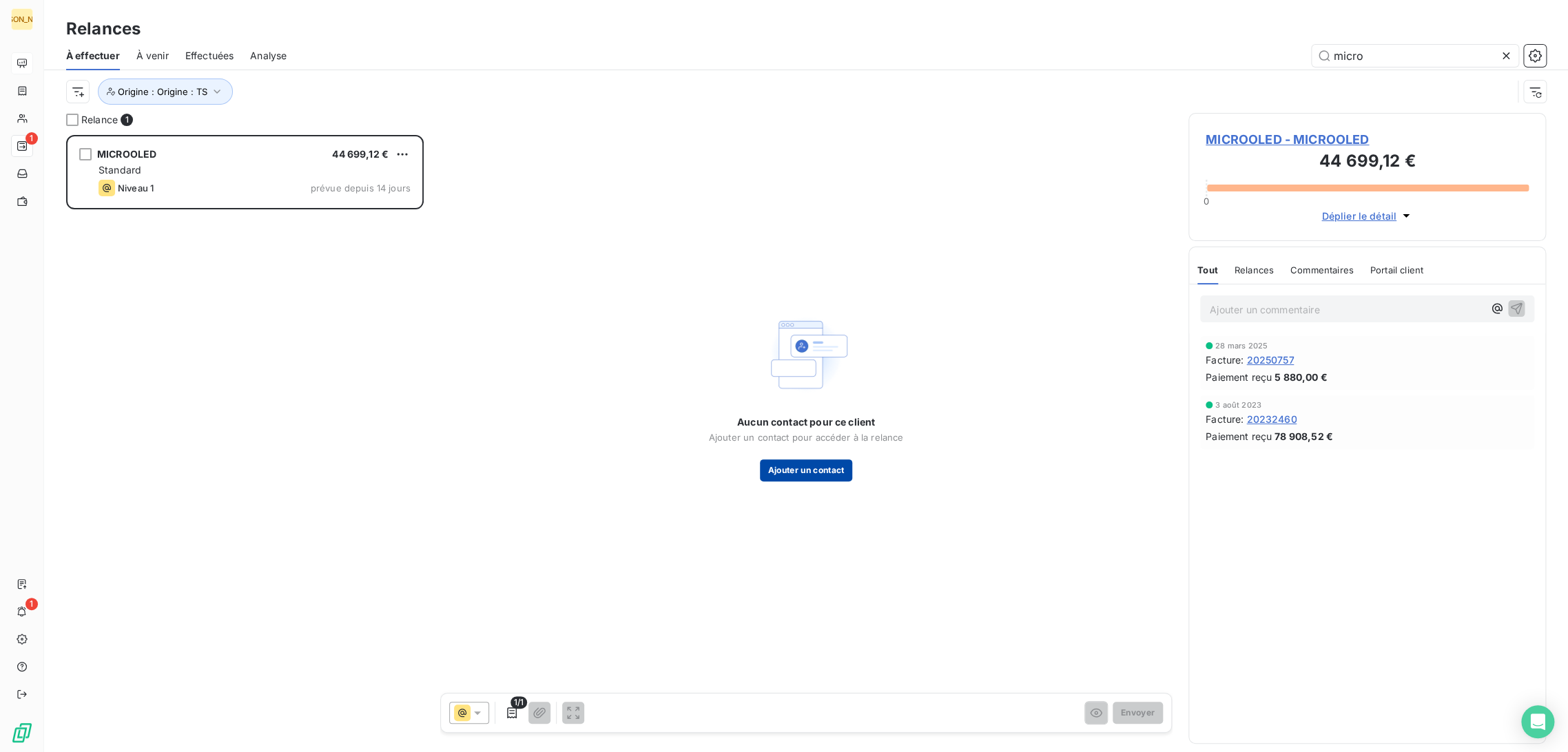
click at [819, 475] on button "Ajouter un contact" at bounding box center [807, 470] width 93 height 22
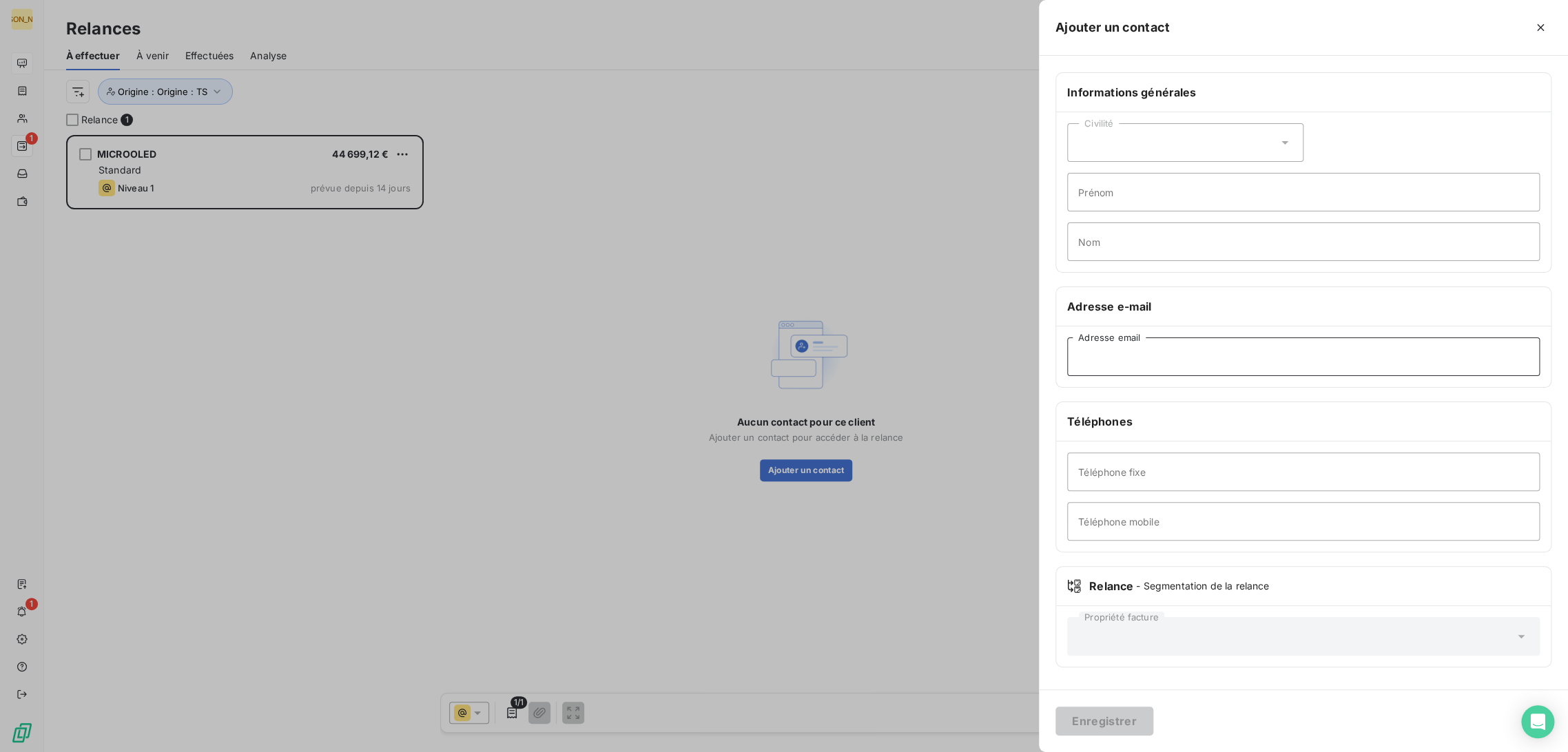
click at [1104, 367] on input "Adresse email" at bounding box center [1304, 356] width 473 height 38
paste input "[PERSON_NAME][EMAIL_ADDRESS][DOMAIN_NAME]"
type input "[PERSON_NAME][EMAIL_ADDRESS][DOMAIN_NAME]"
click at [1103, 725] on button "Enregistrer" at bounding box center [1104, 721] width 98 height 29
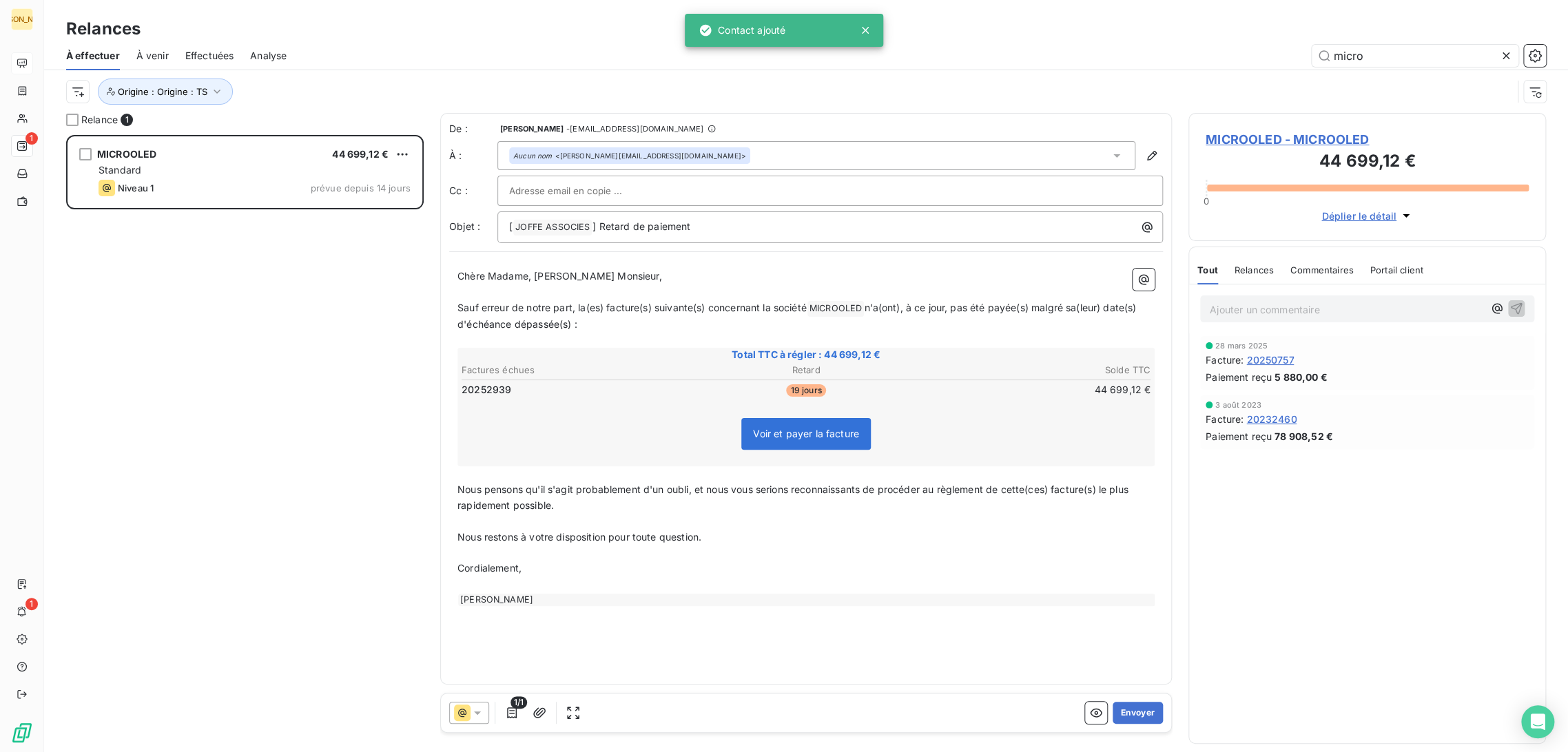
click at [553, 313] on span "Sauf erreur de notre part, la(es) facture(s) suivante(s) concernant la société" at bounding box center [632, 307] width 350 height 11
drag, startPoint x: 535, startPoint y: 279, endPoint x: 412, endPoint y: 274, distance: 123.1
click at [412, 274] on div "Relance 1 MICROOLED 44 699,12 € Standard Niveau 1 prévue depuis 14 jours De : […" at bounding box center [806, 433] width 1524 height 640
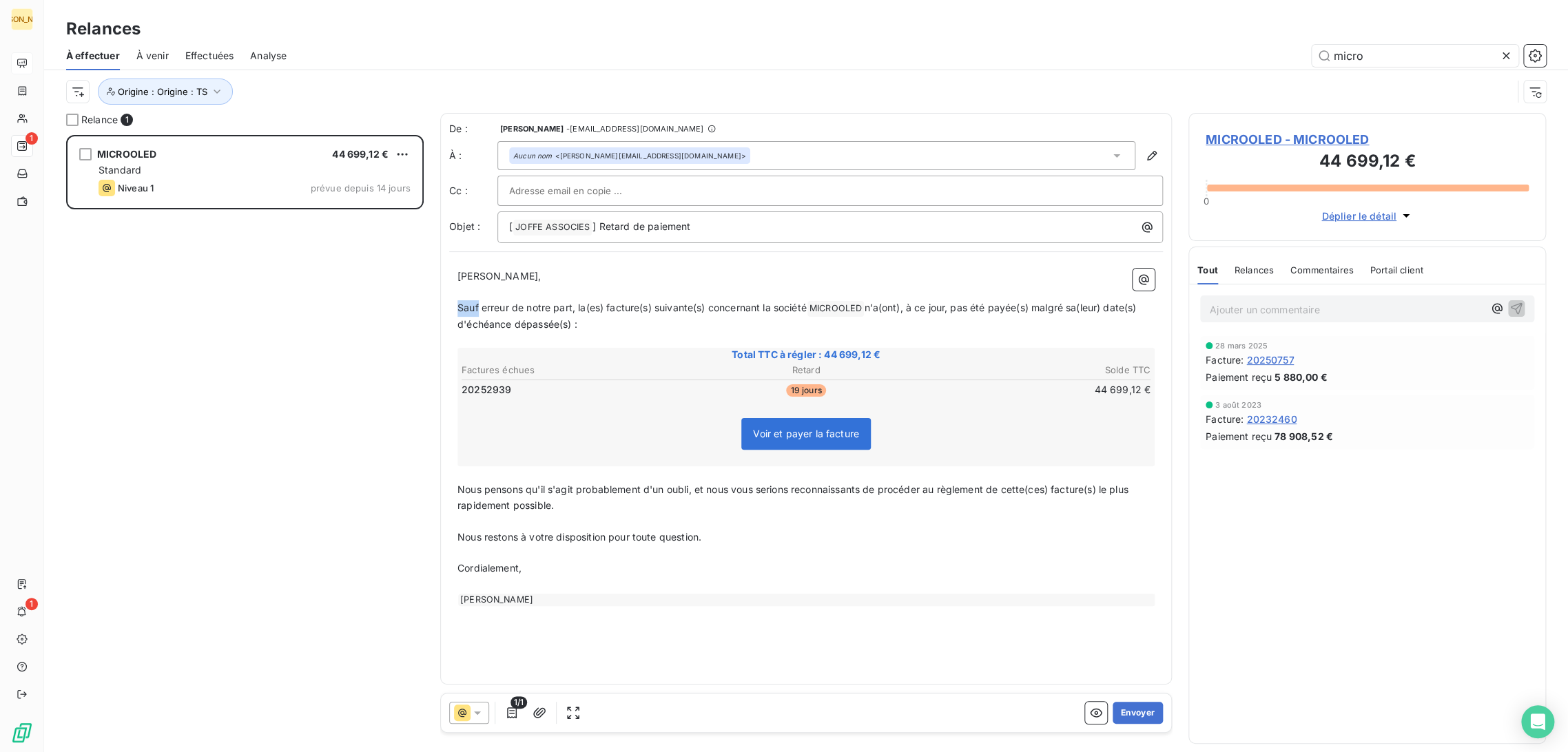
drag, startPoint x: 579, startPoint y: 323, endPoint x: 479, endPoint y: 319, distance: 100.1
click at [475, 319] on p "Sauf erreur de notre part, la(es) facture(s) suivante(s) concernant la société …" at bounding box center [806, 317] width 698 height 33
click at [537, 320] on span "n’a(ont), à ce jour, pas été payée(s) malgré sa(leur) date(s) d'échéance dépass…" at bounding box center [798, 315] width 681 height 29
drag, startPoint x: 575, startPoint y: 323, endPoint x: 453, endPoint y: 309, distance: 122.8
click at [453, 309] on div "[PERSON_NAME] Monsieur, ﻿ Sauf erreur de notre part, la(es) facture(s) suivante…" at bounding box center [806, 438] width 714 height 354
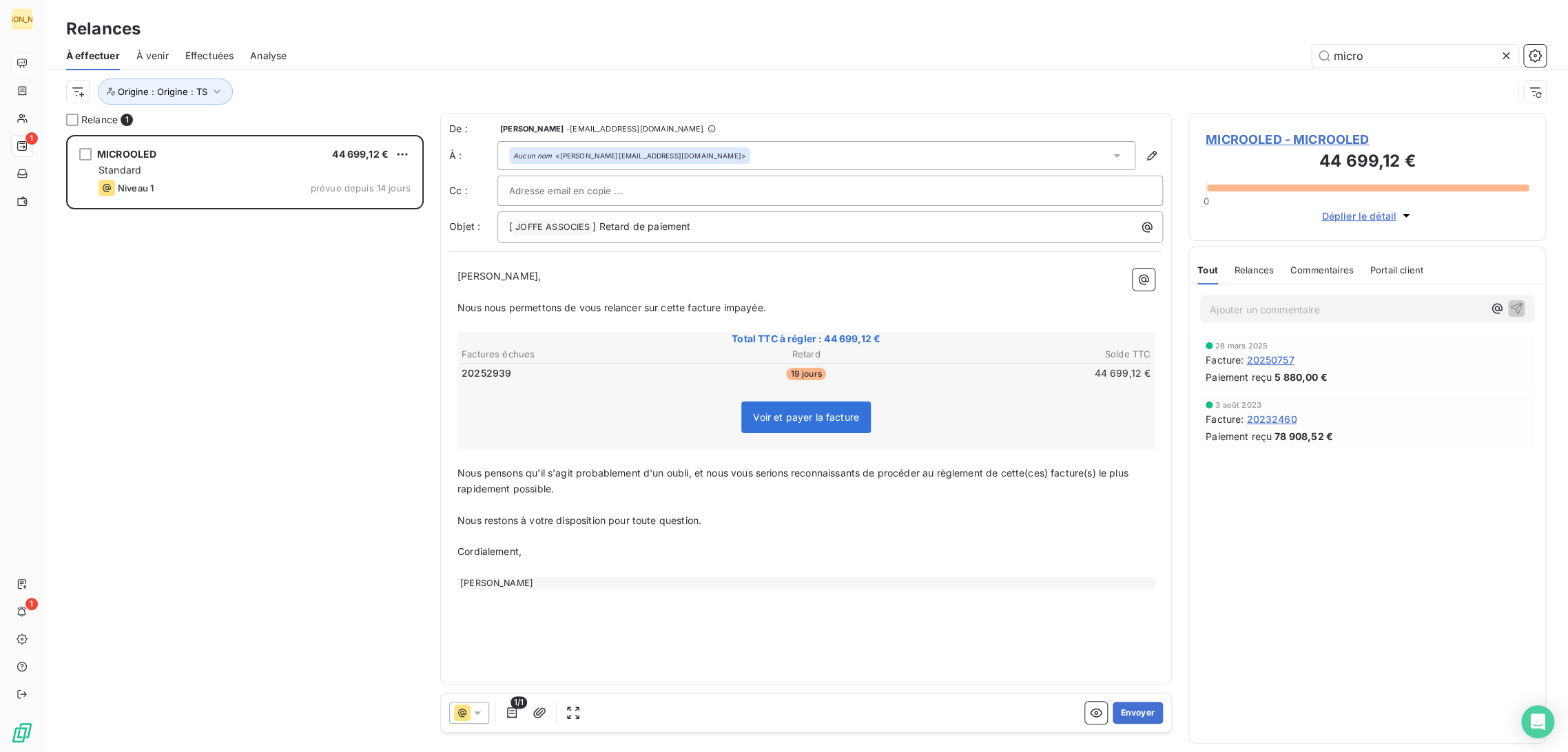
drag, startPoint x: 636, startPoint y: 492, endPoint x: 601, endPoint y: 493, distance: 35.0
click at [634, 492] on p "Nous pensons qu'il s'agit probablement d'un oubli, et nous vous serions reconna…" at bounding box center [806, 482] width 698 height 32
click at [734, 472] on span "Nous pensons qu'il s'agit probablement d'un oubli, et nous vous serions reconna…" at bounding box center [794, 481] width 674 height 28
click at [694, 470] on span "Nous pensons qu'il s'agit probablement d'un oubli, et nous vous serions reconna…" at bounding box center [794, 481] width 674 height 28
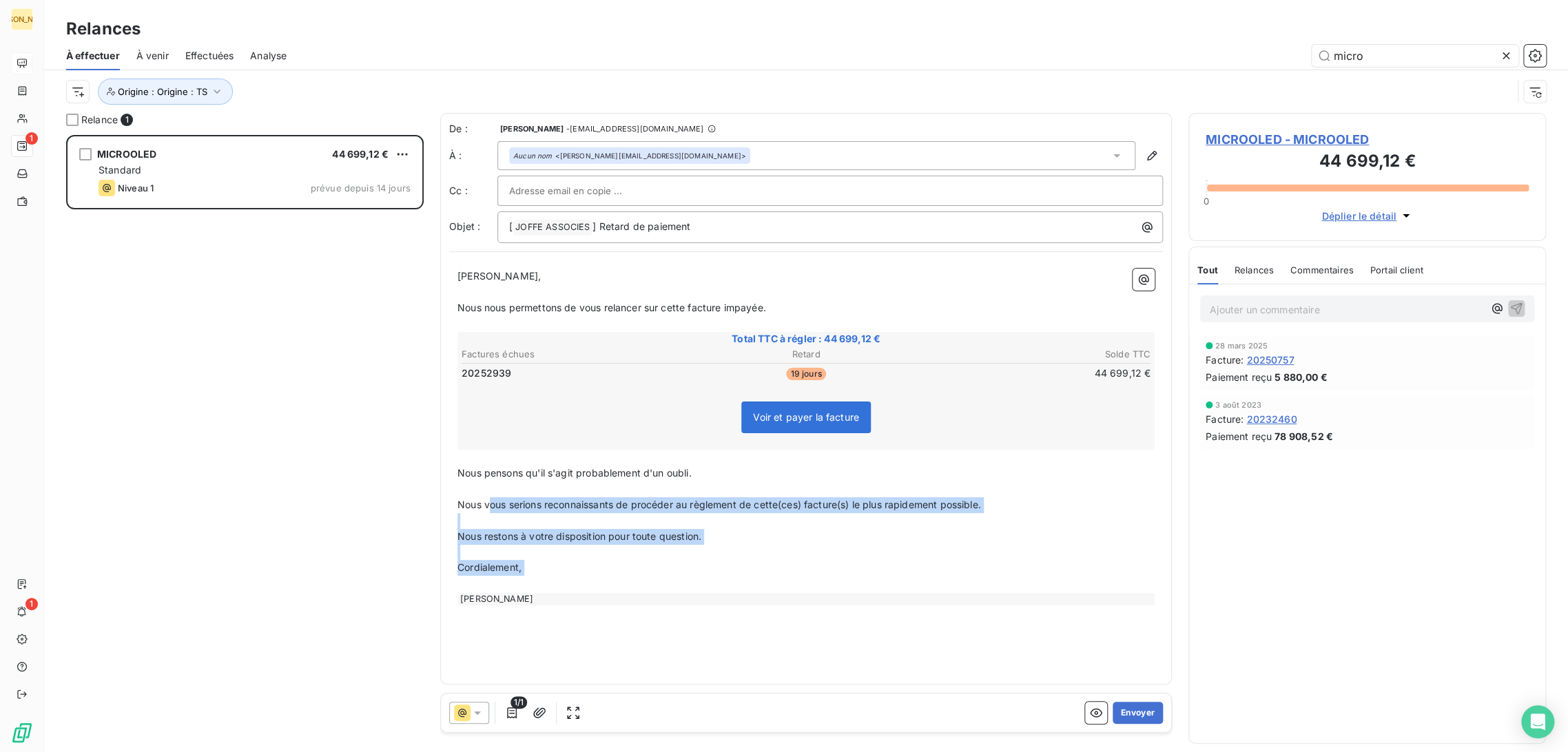
drag, startPoint x: 492, startPoint y: 500, endPoint x: 654, endPoint y: 588, distance: 184.4
click at [654, 588] on div "[PERSON_NAME] Monsieur, ﻿ Nous nous permettons de vous relancer sur cette factu…" at bounding box center [806, 437] width 698 height 336
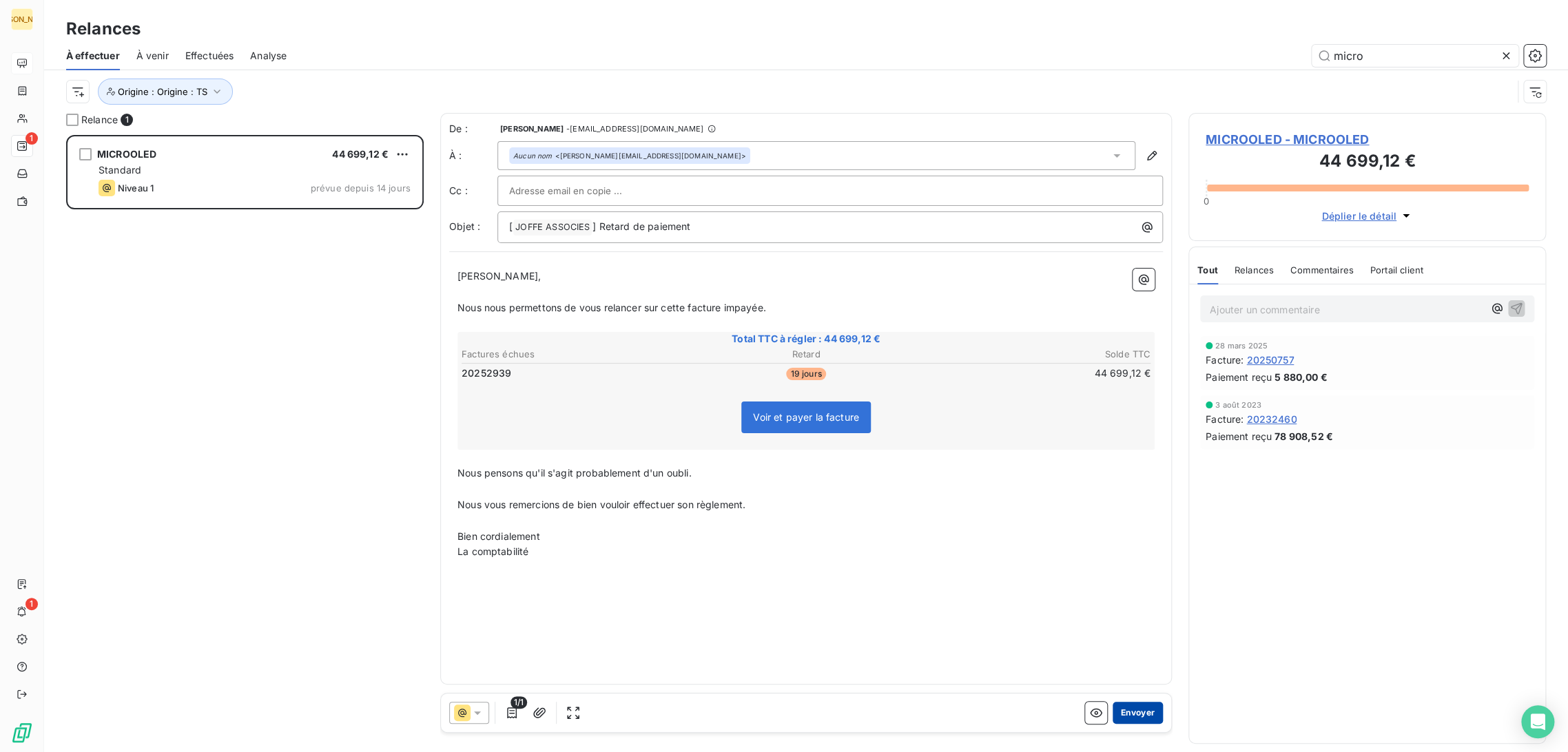
click at [1147, 716] on button "Envoyer" at bounding box center [1138, 713] width 51 height 22
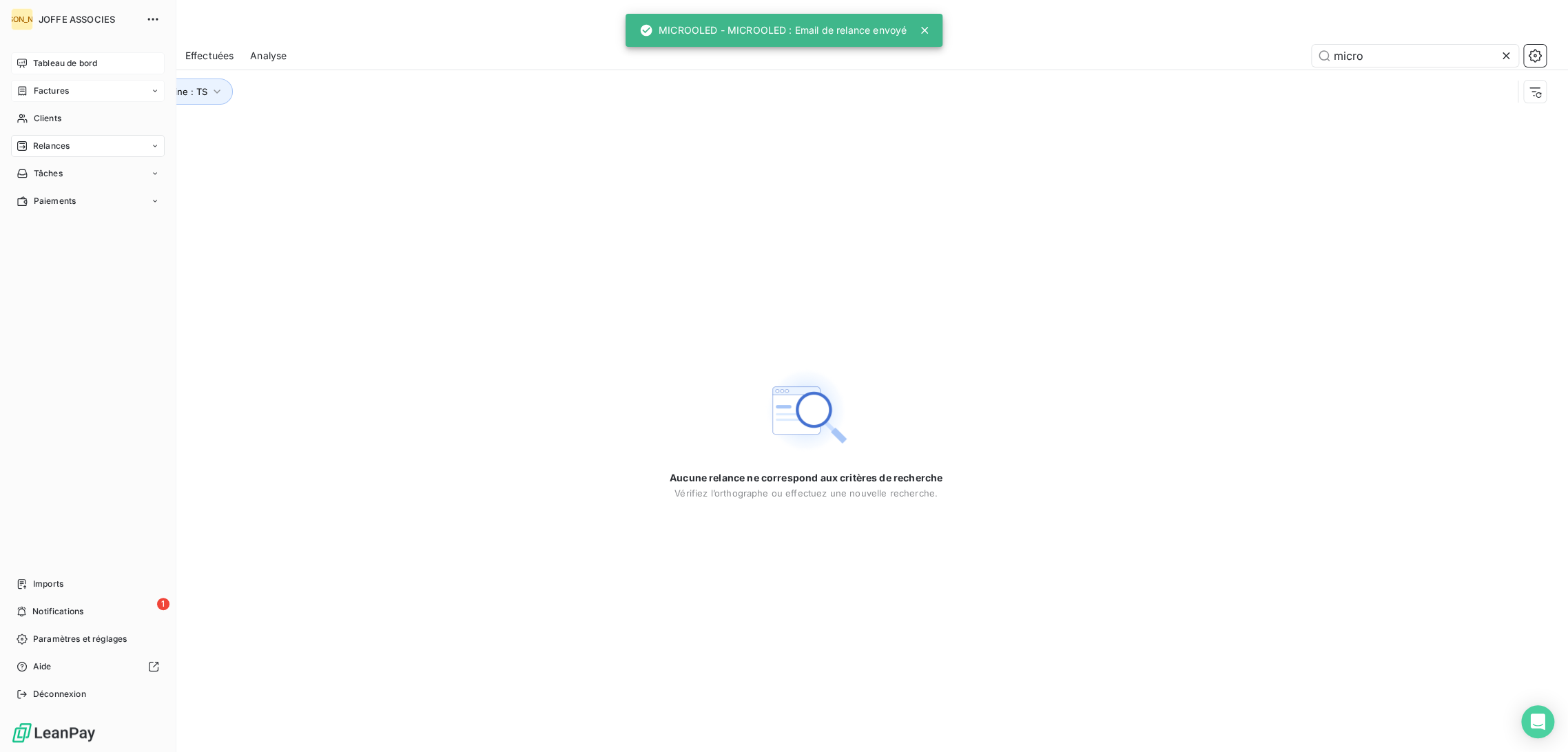
click at [60, 91] on span "Factures" at bounding box center [51, 90] width 35 height 12
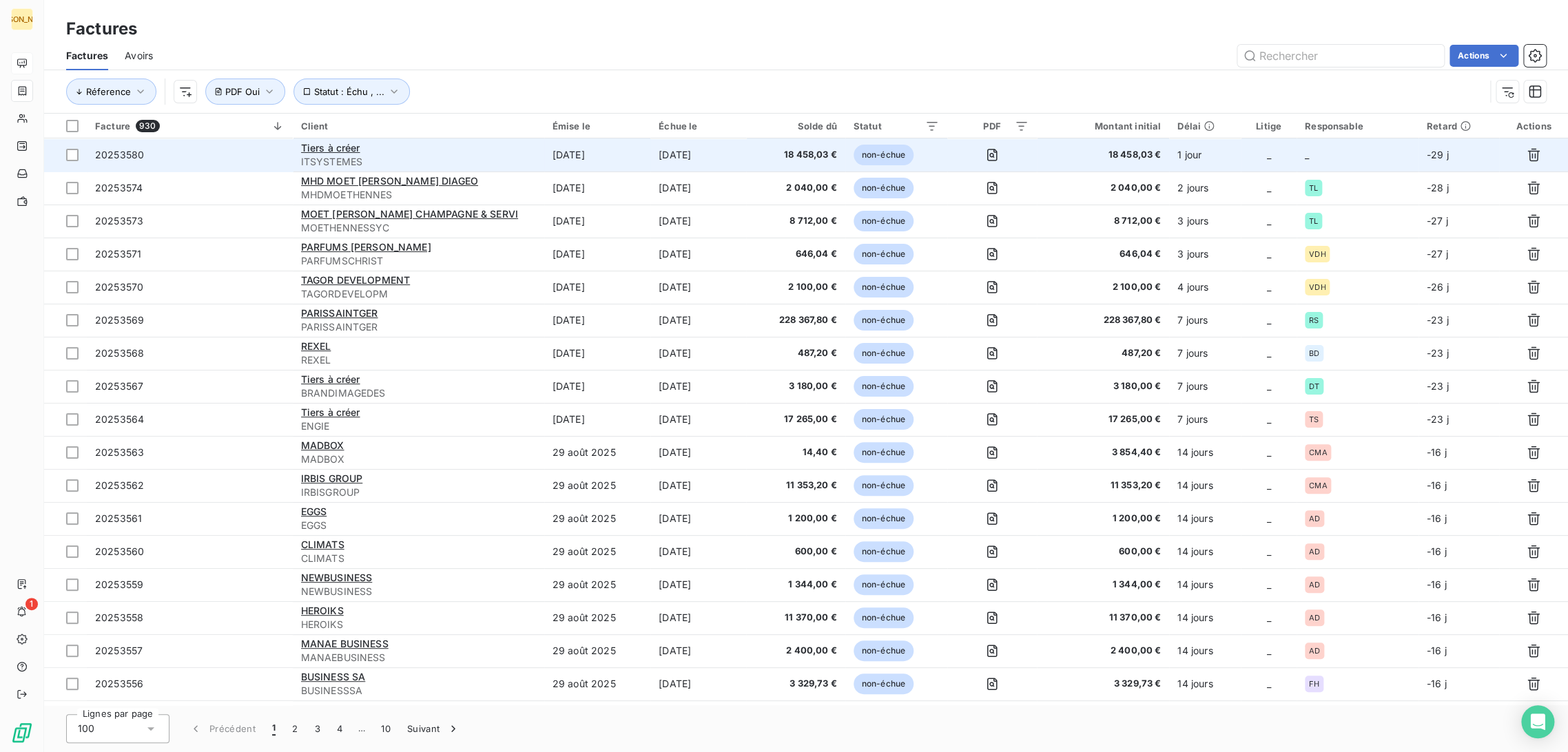
click at [414, 159] on span "ITSYSTEMES" at bounding box center [418, 161] width 235 height 14
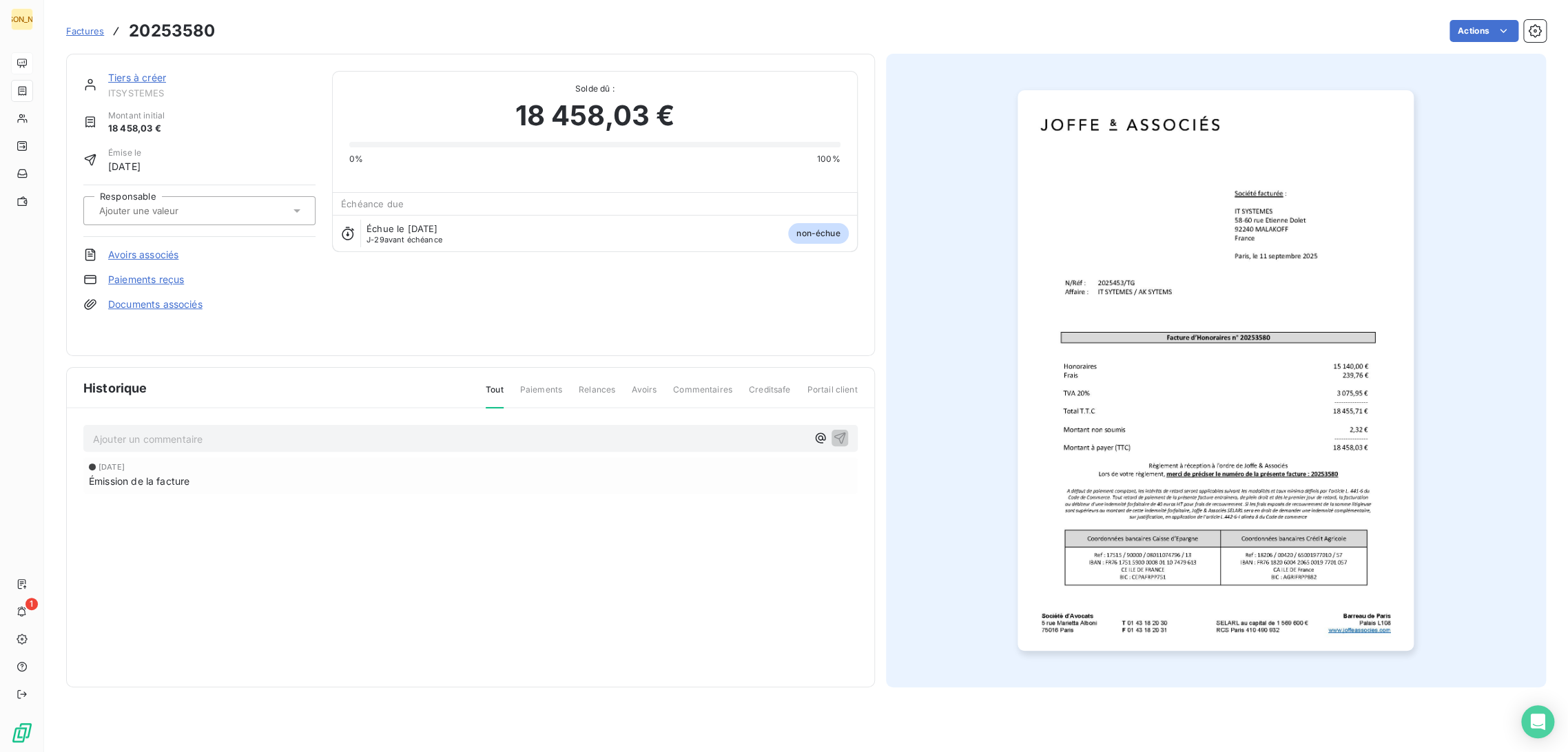
drag, startPoint x: 406, startPoint y: 156, endPoint x: 416, endPoint y: 149, distance: 12.2
click at [423, 139] on div "0% 100%" at bounding box center [595, 151] width 491 height 29
click at [157, 203] on div at bounding box center [192, 211] width 195 height 18
type input "tg"
click at [174, 246] on div "TG" at bounding box center [208, 247] width 194 height 22
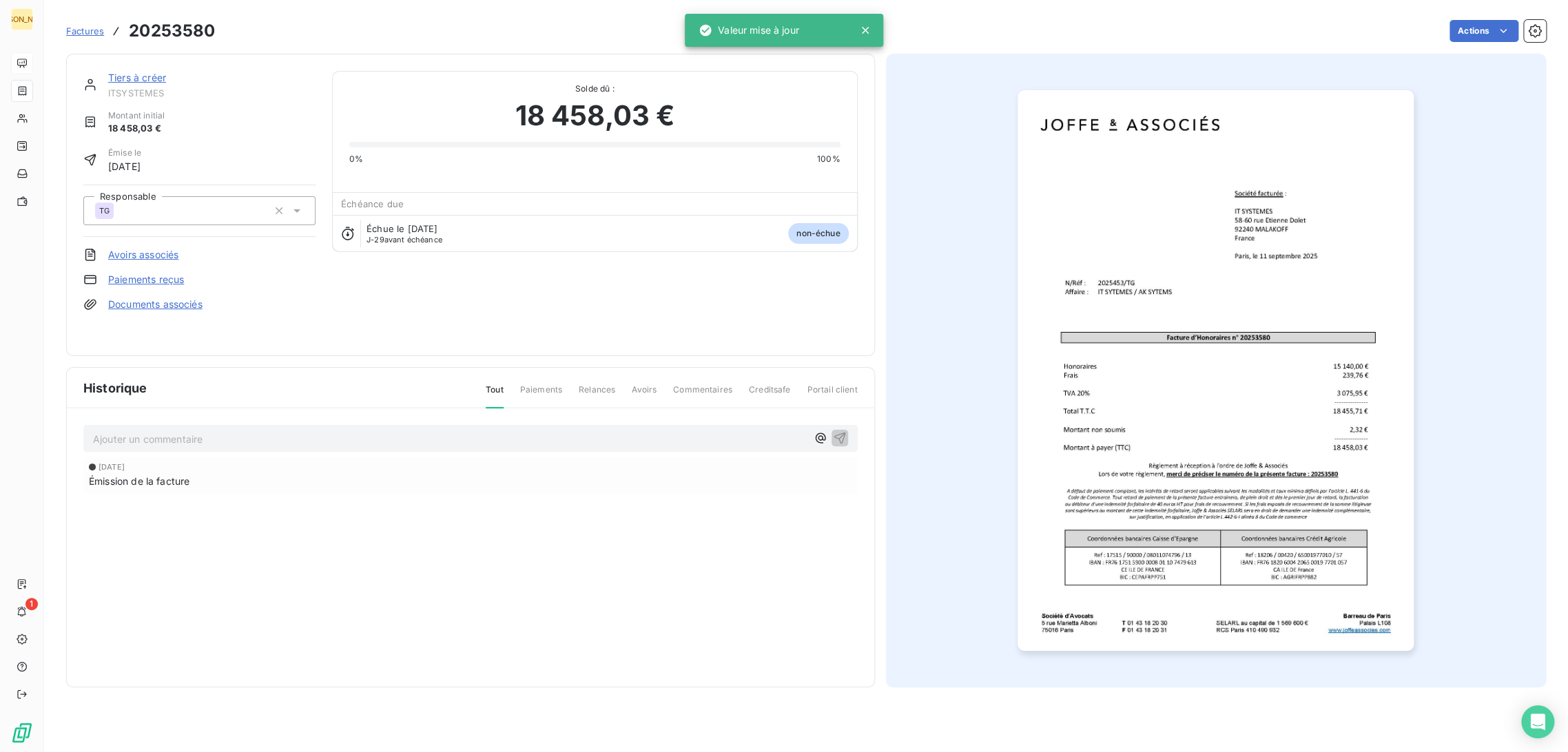
click at [148, 80] on link "Tiers à créer" at bounding box center [137, 77] width 58 height 11
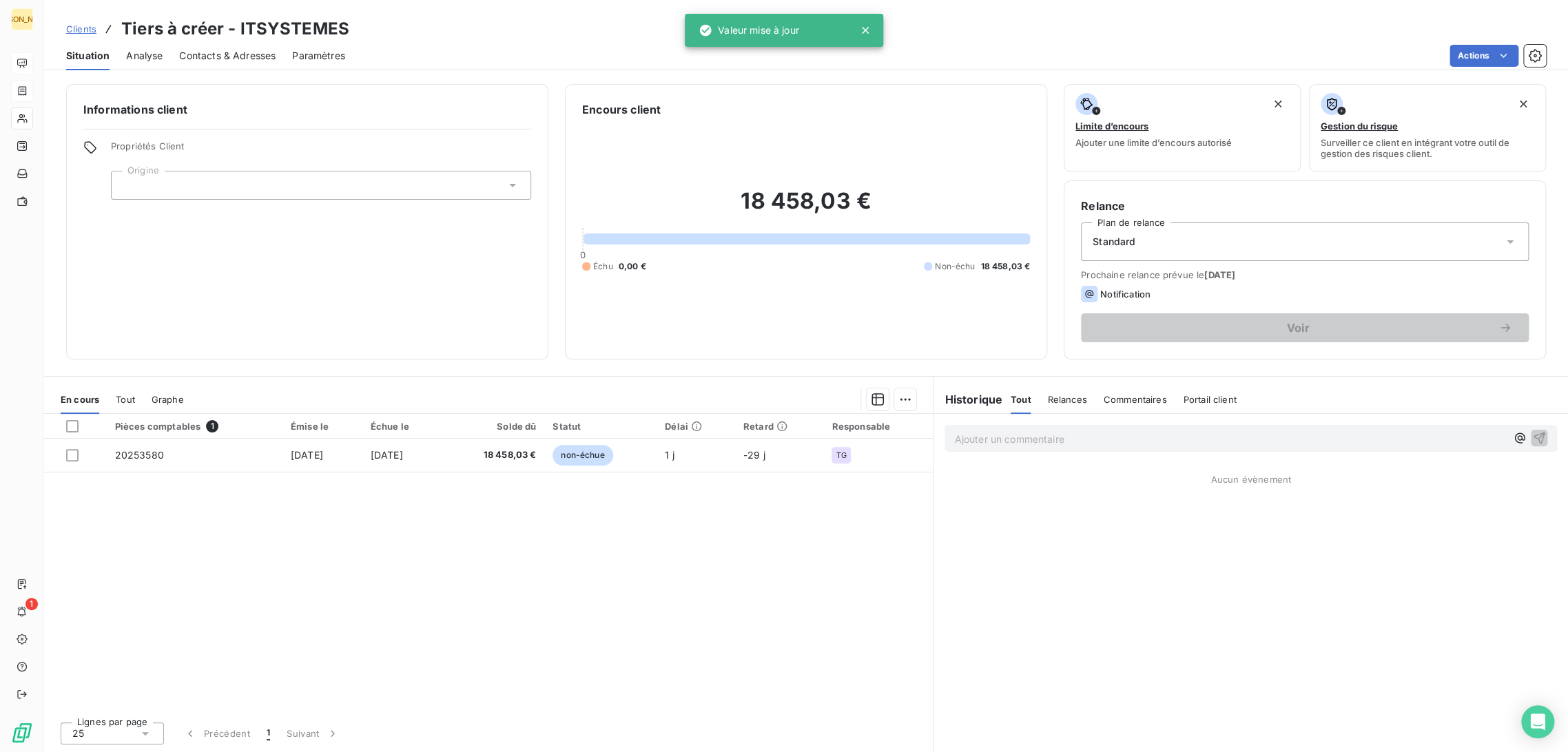
click at [193, 182] on div at bounding box center [321, 186] width 421 height 29
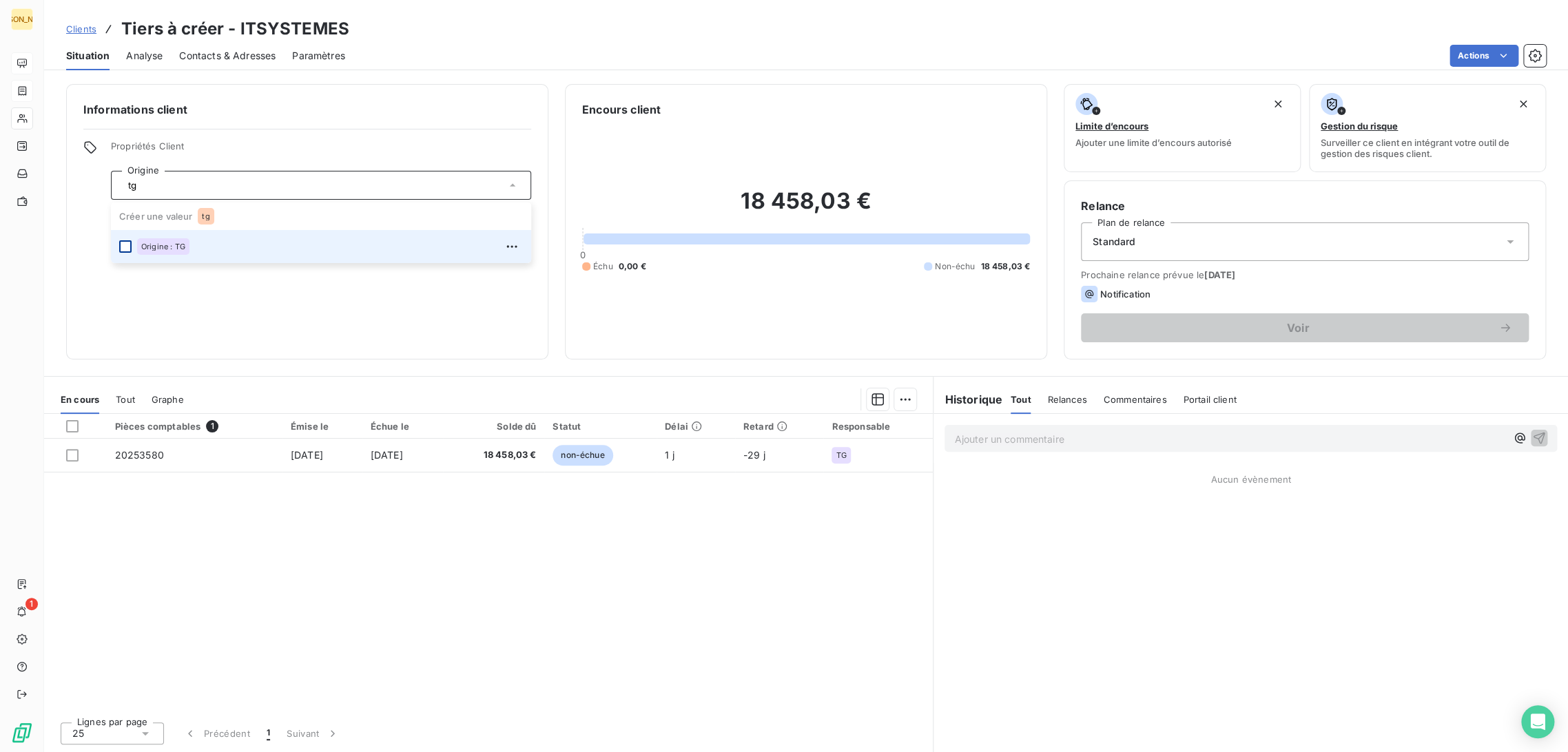
click at [126, 246] on div at bounding box center [125, 246] width 12 height 12
type input "tg"
click at [359, 81] on div "Informations client Propriétés Client Origine Origine : TG tg Créer une valeur …" at bounding box center [806, 414] width 1524 height 676
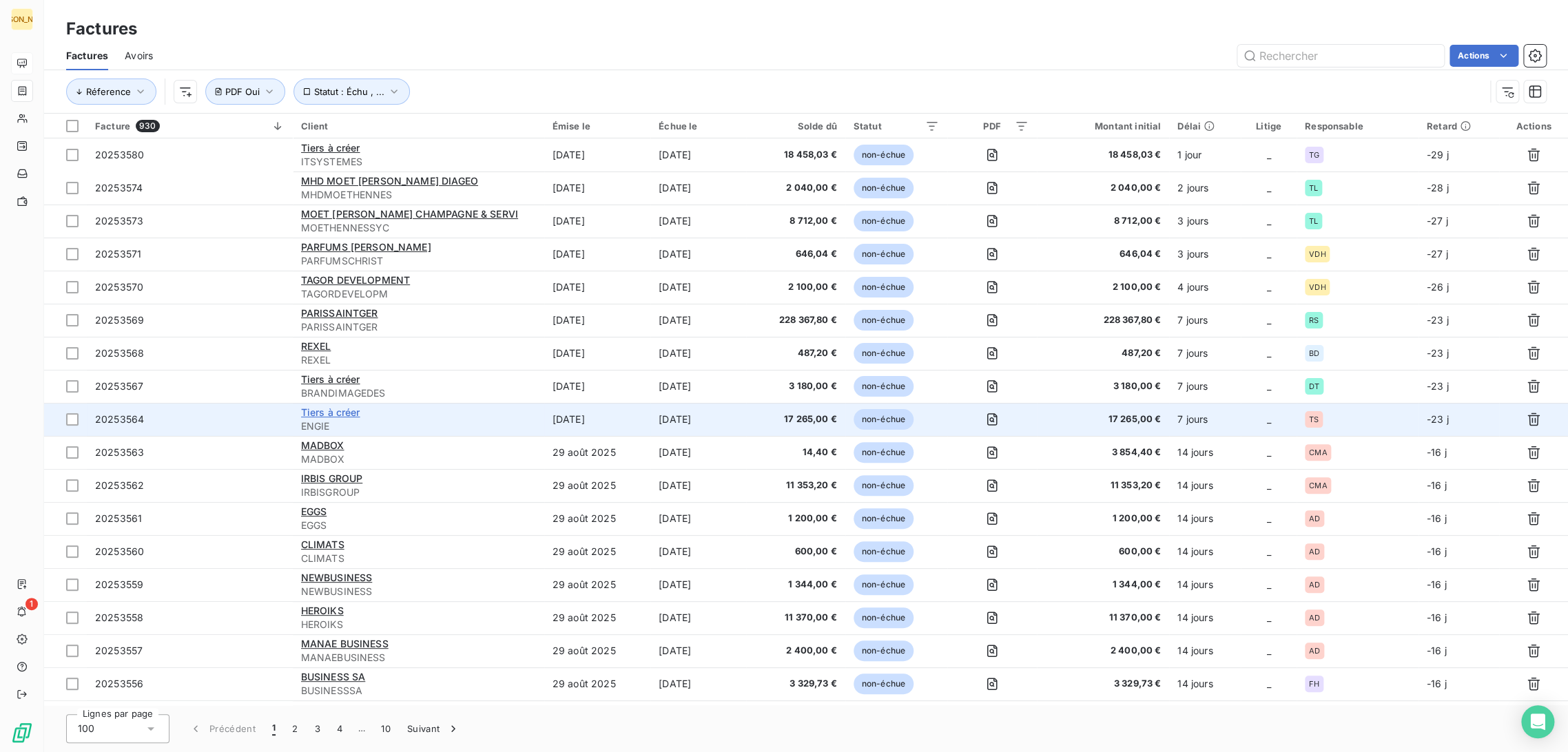
click at [341, 414] on span "Tiers à créer" at bounding box center [330, 412] width 59 height 11
